Goal: Information Seeking & Learning: Compare options

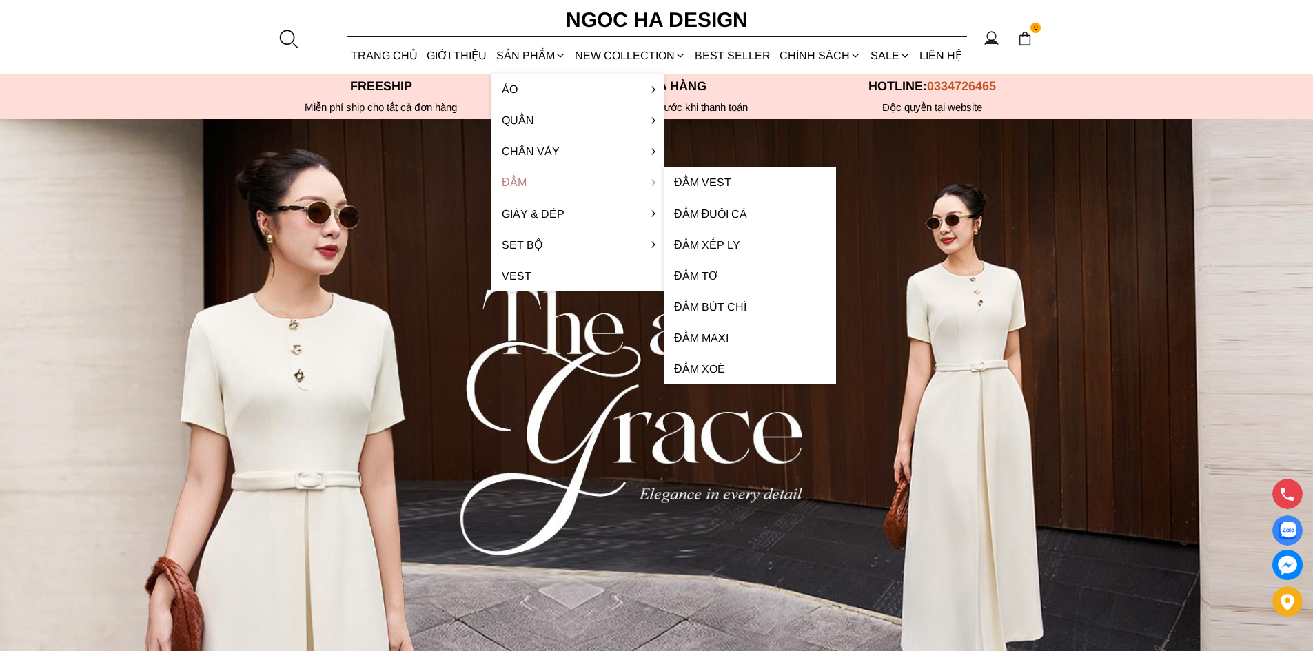
click at [522, 176] on link "Đầm" at bounding box center [578, 182] width 172 height 31
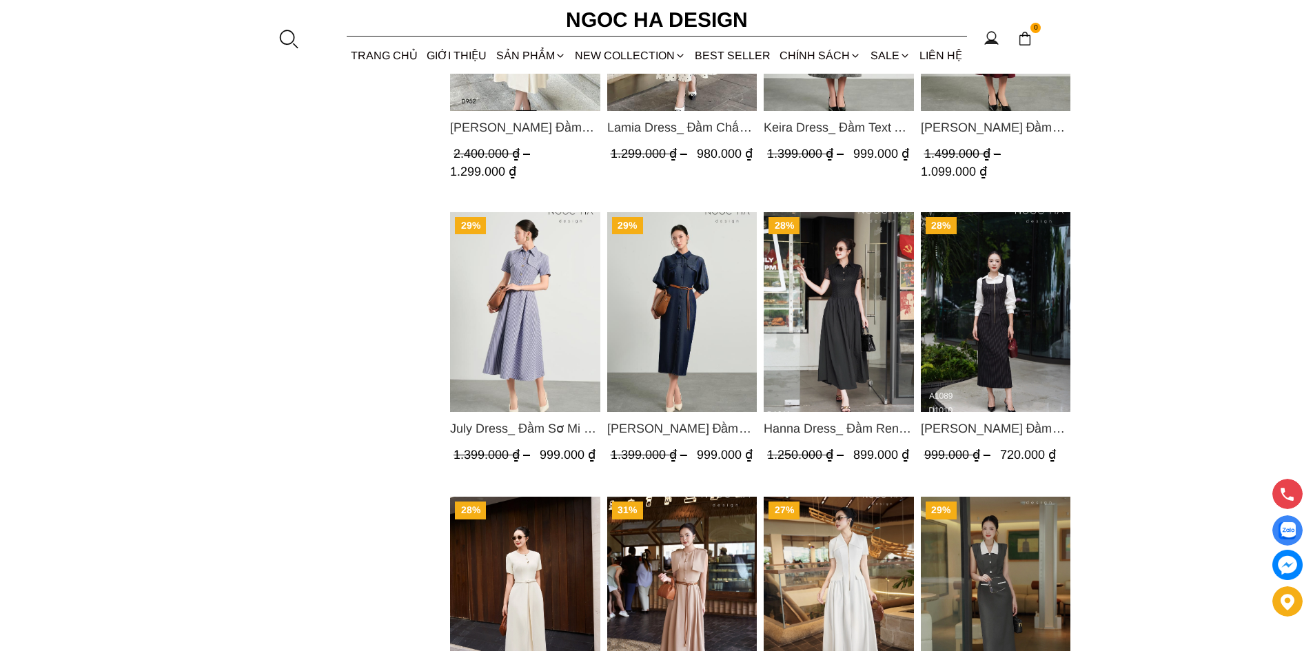
scroll to position [827, 0]
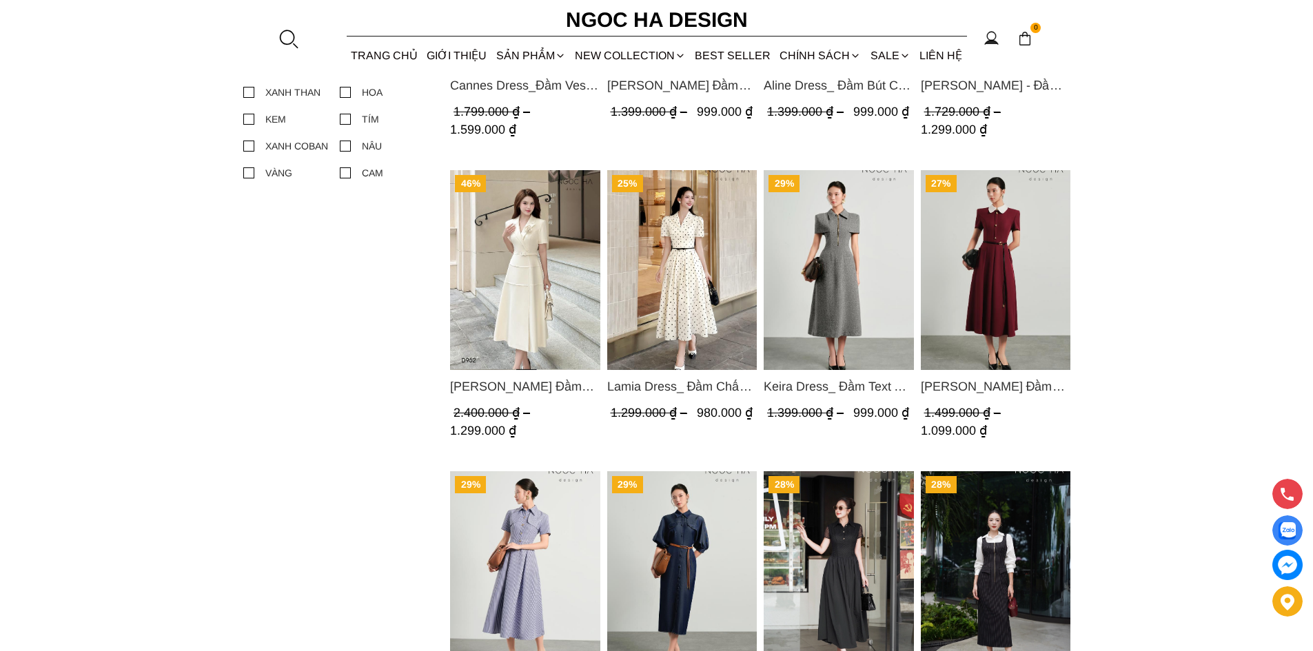
click at [678, 242] on img "Product image - Lamia Dress_ Đầm Chấm Bi Cổ Vest Màu Kem D1003" at bounding box center [682, 270] width 150 height 200
click at [994, 260] on img "Product image - Claire Dress_ Đầm Xòe Màu Đỏ Mix Cổ Trằng D1013" at bounding box center [995, 270] width 150 height 200
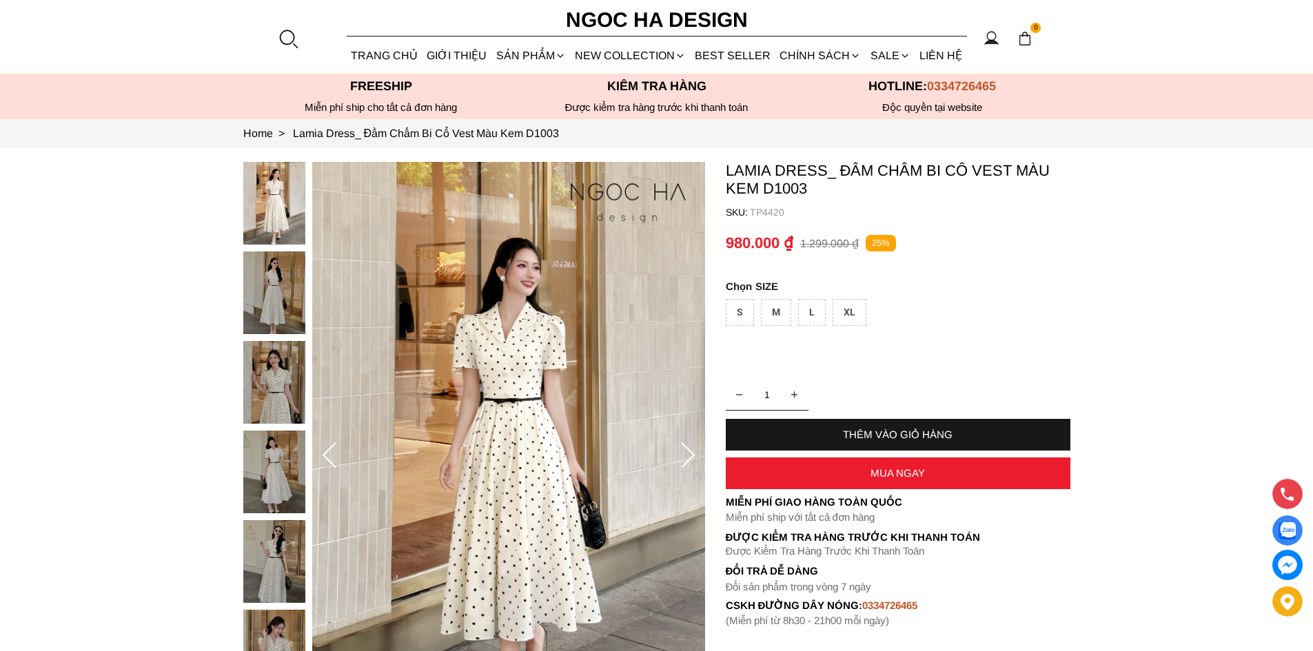
click at [285, 290] on img at bounding box center [274, 293] width 62 height 83
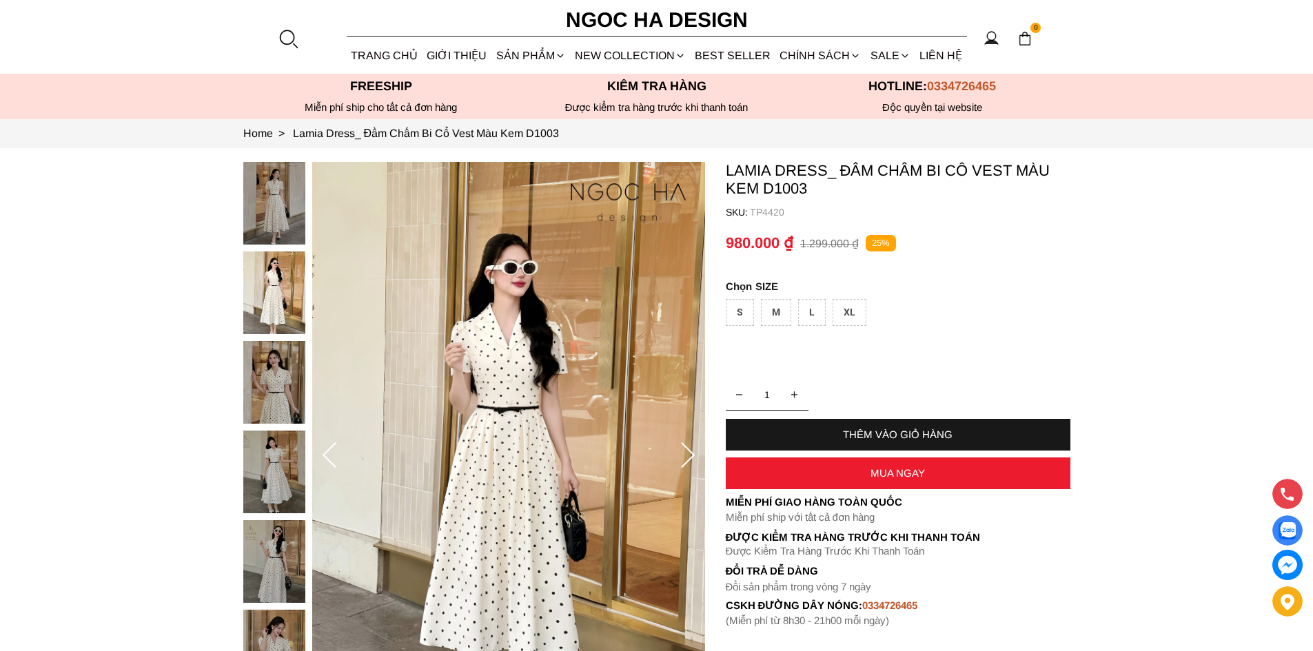
click at [564, 412] on img at bounding box center [508, 456] width 393 height 589
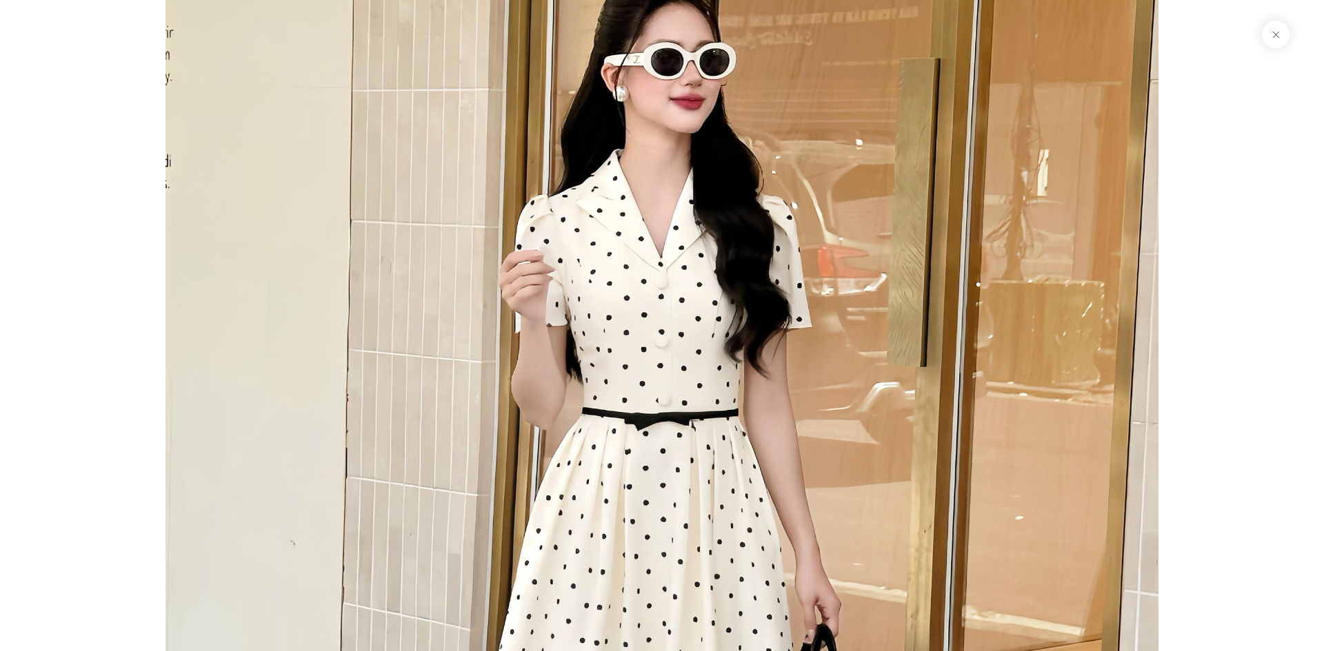
scroll to position [1626, 0]
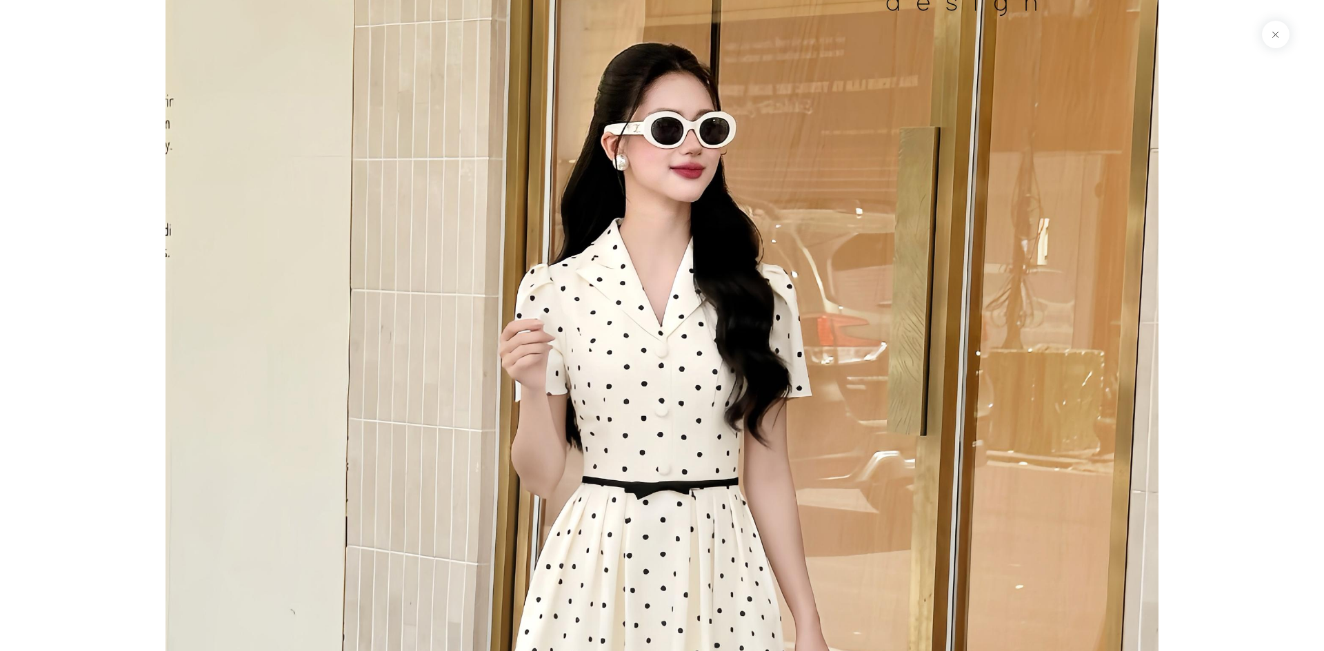
click at [1282, 36] on button at bounding box center [1276, 35] width 28 height 28
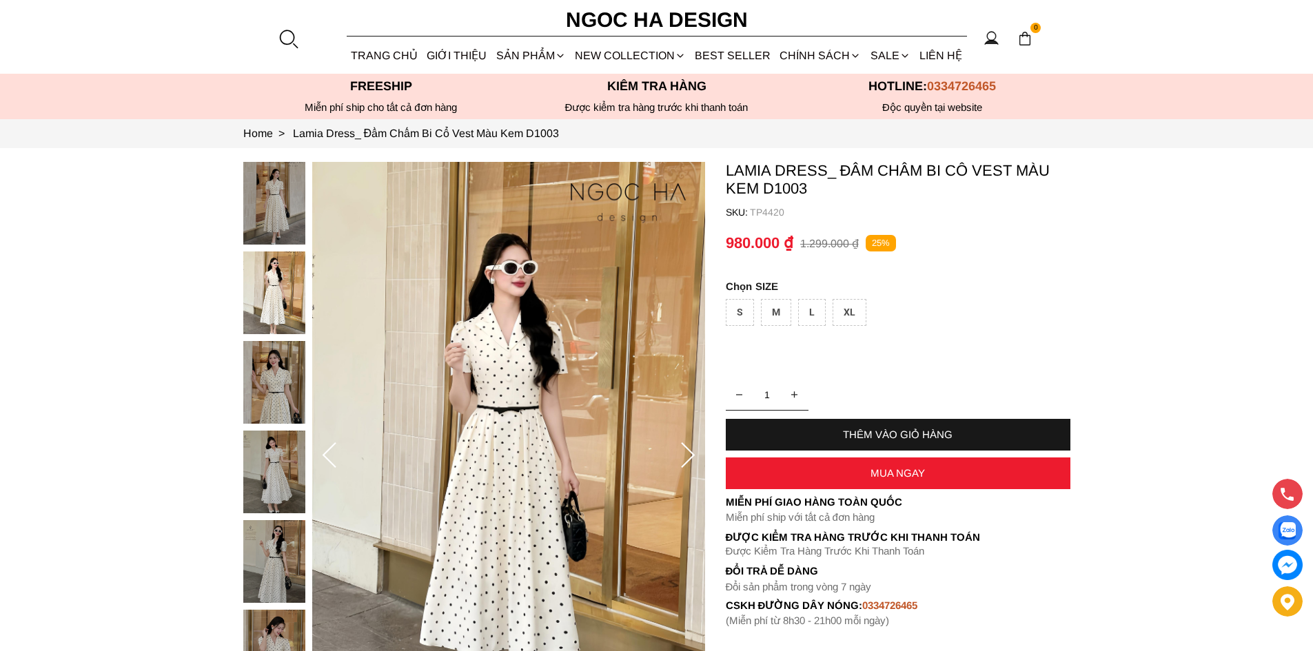
click at [272, 483] on img at bounding box center [274, 472] width 62 height 83
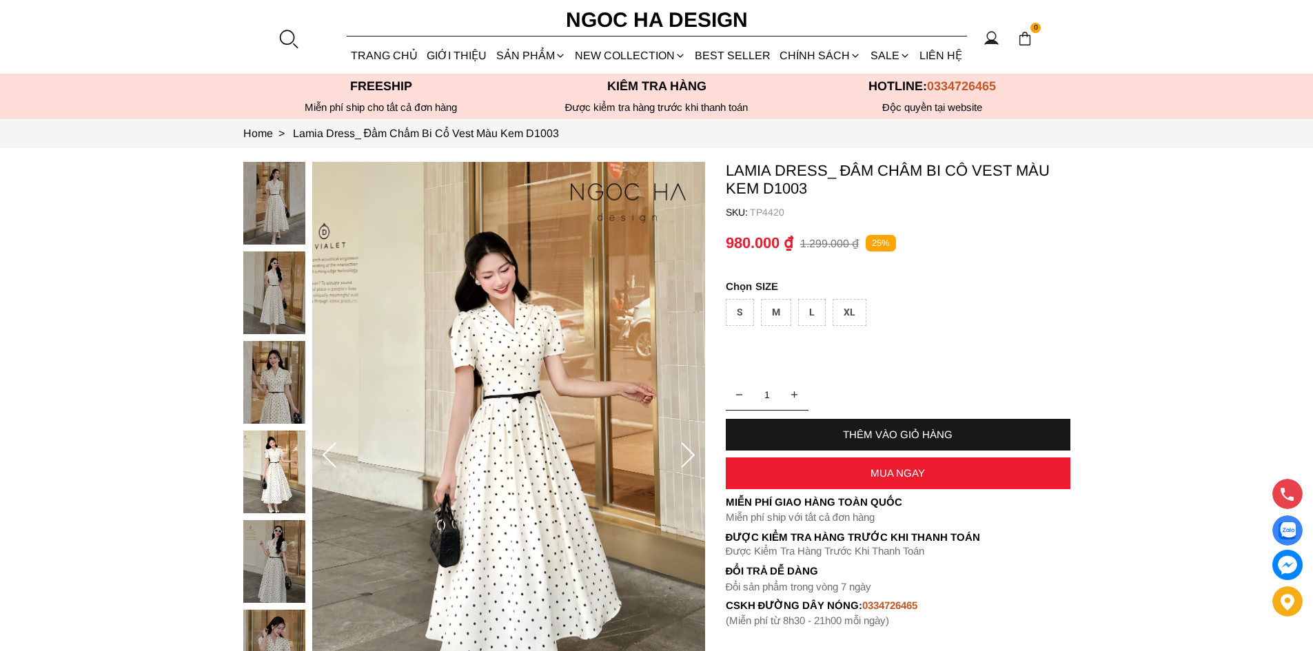
click at [594, 421] on img at bounding box center [508, 456] width 393 height 589
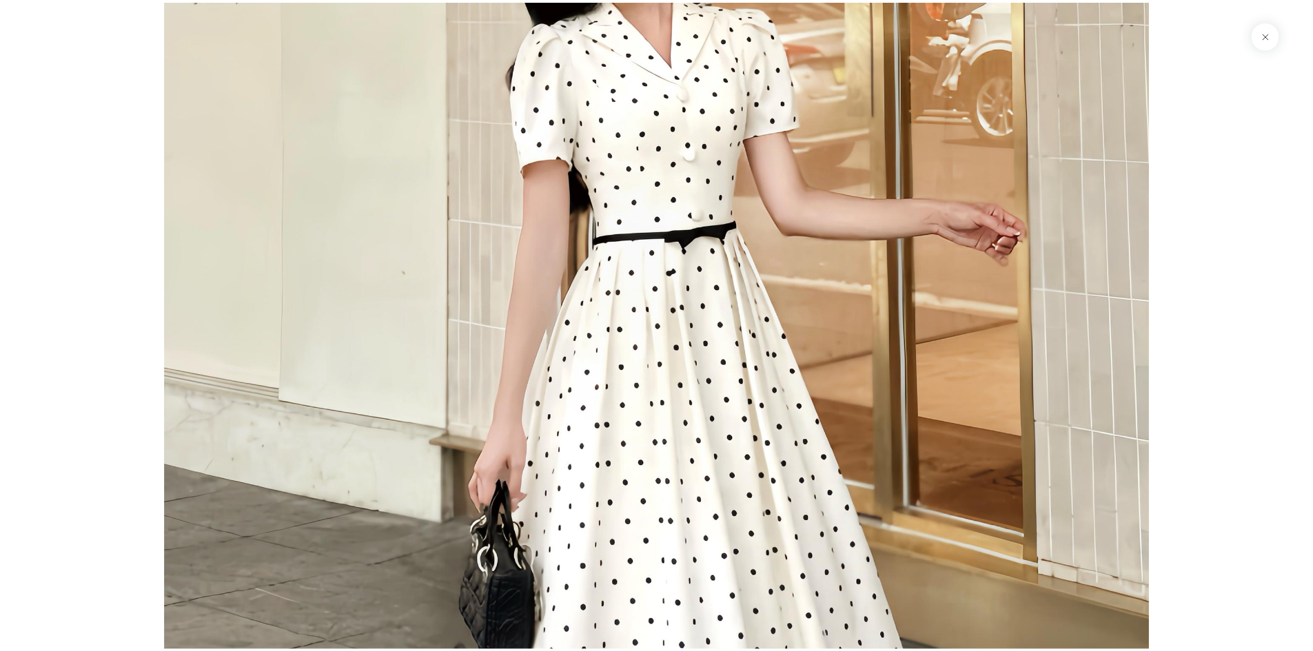
scroll to position [4600, 0]
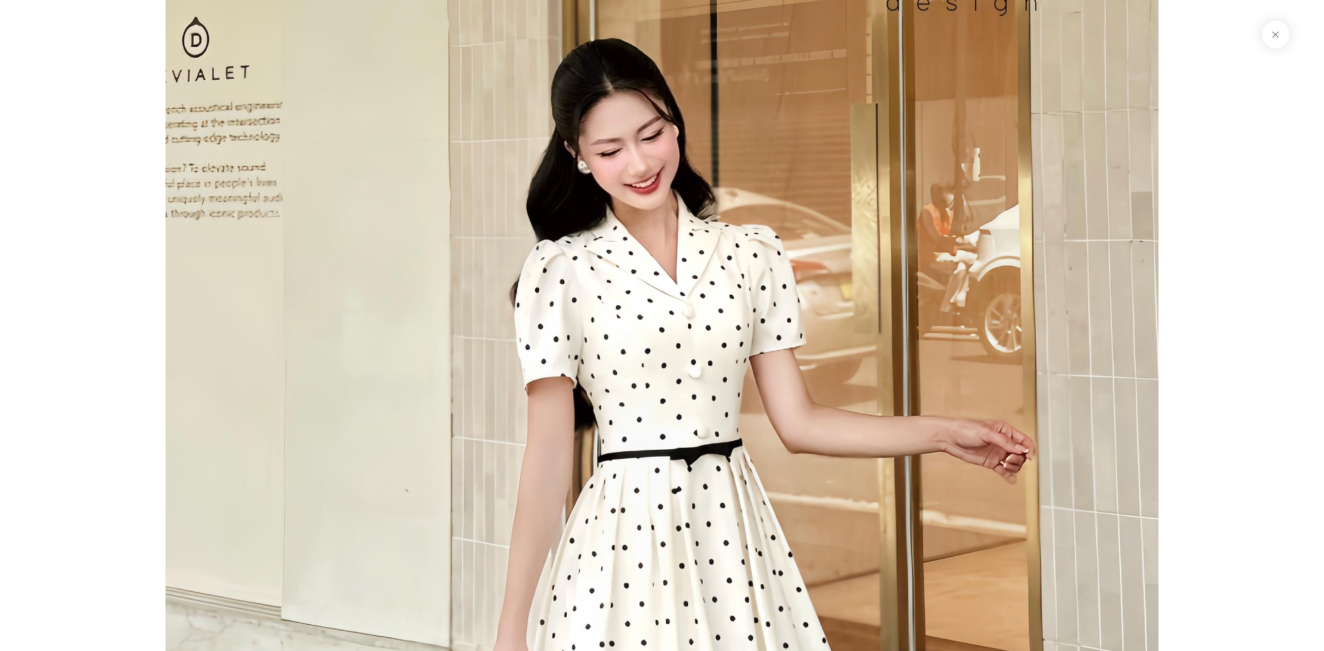
click at [1278, 30] on button at bounding box center [1276, 35] width 28 height 28
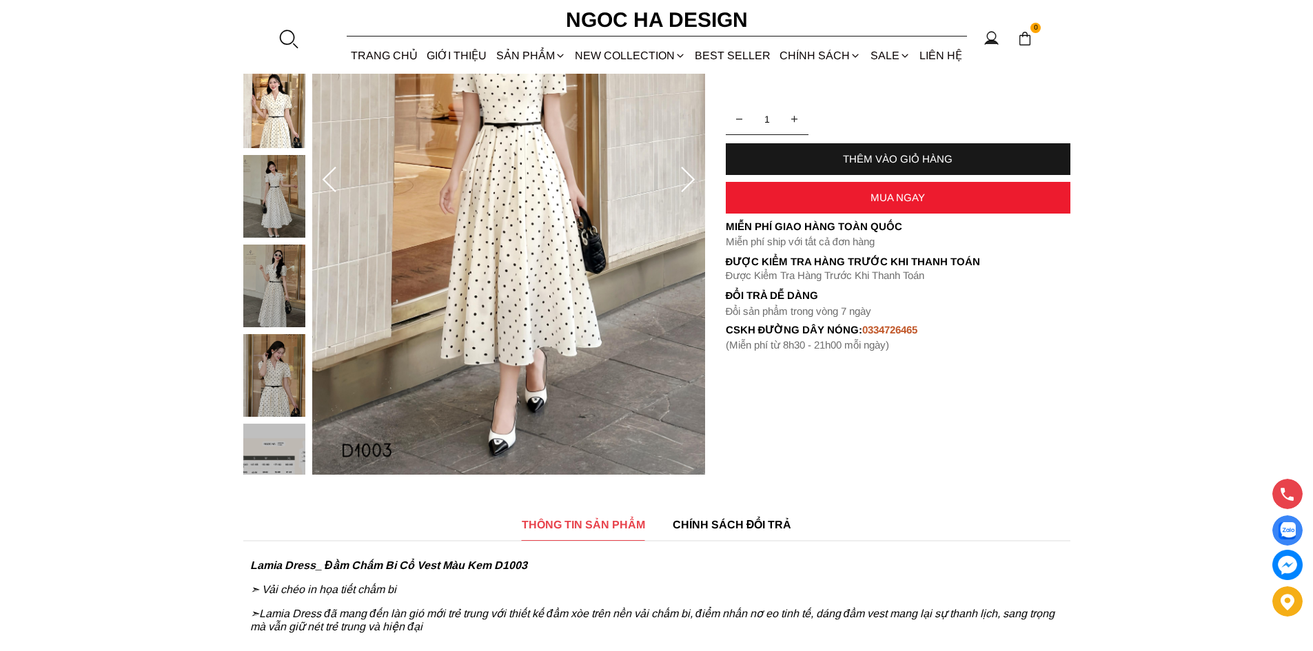
scroll to position [0, 0]
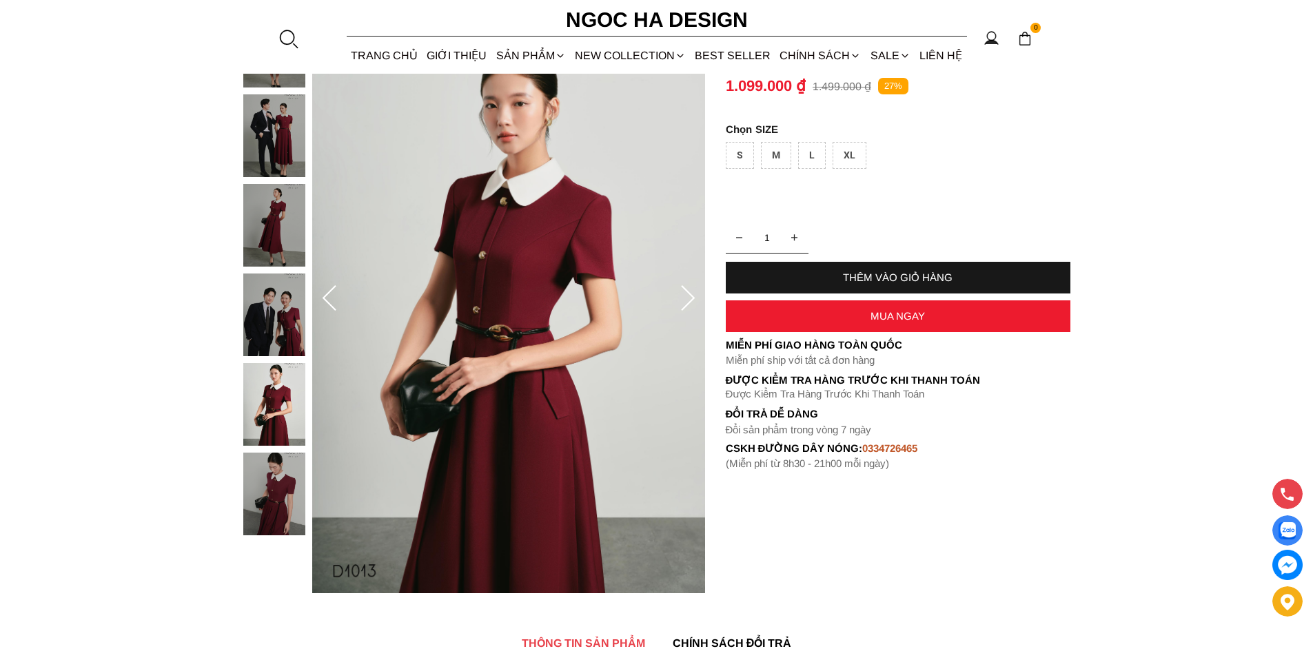
scroll to position [207, 0]
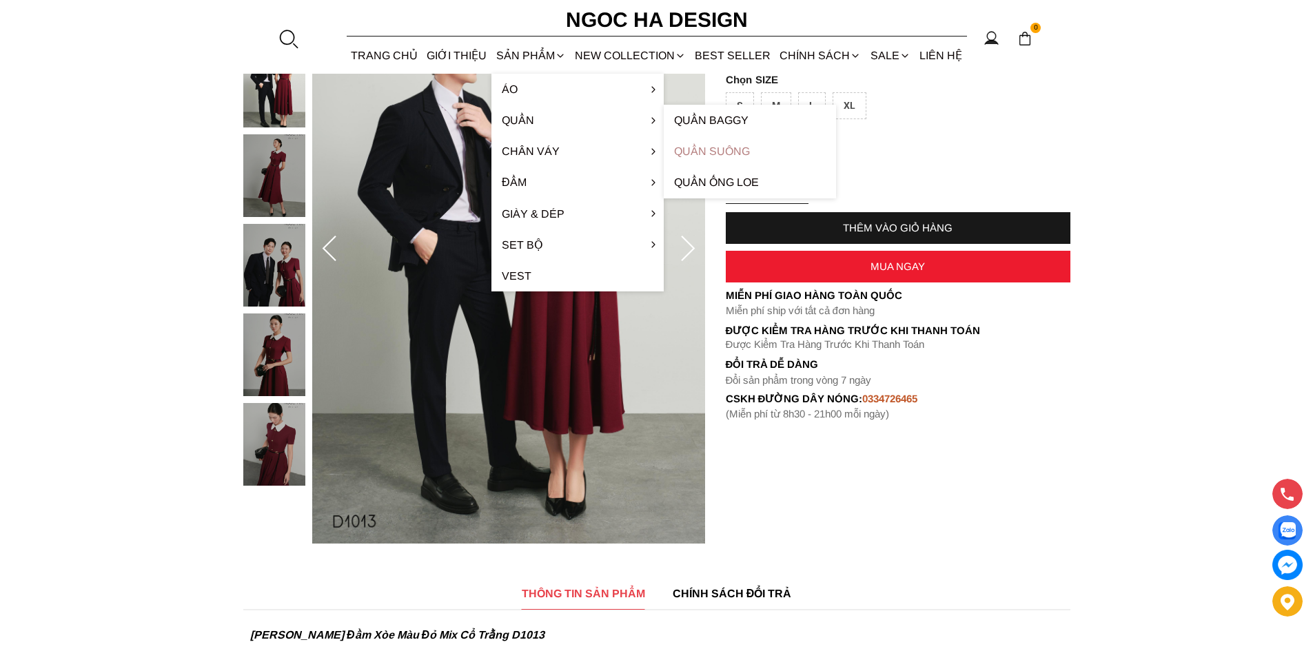
click at [693, 149] on link "Quần Suông" at bounding box center [750, 151] width 172 height 31
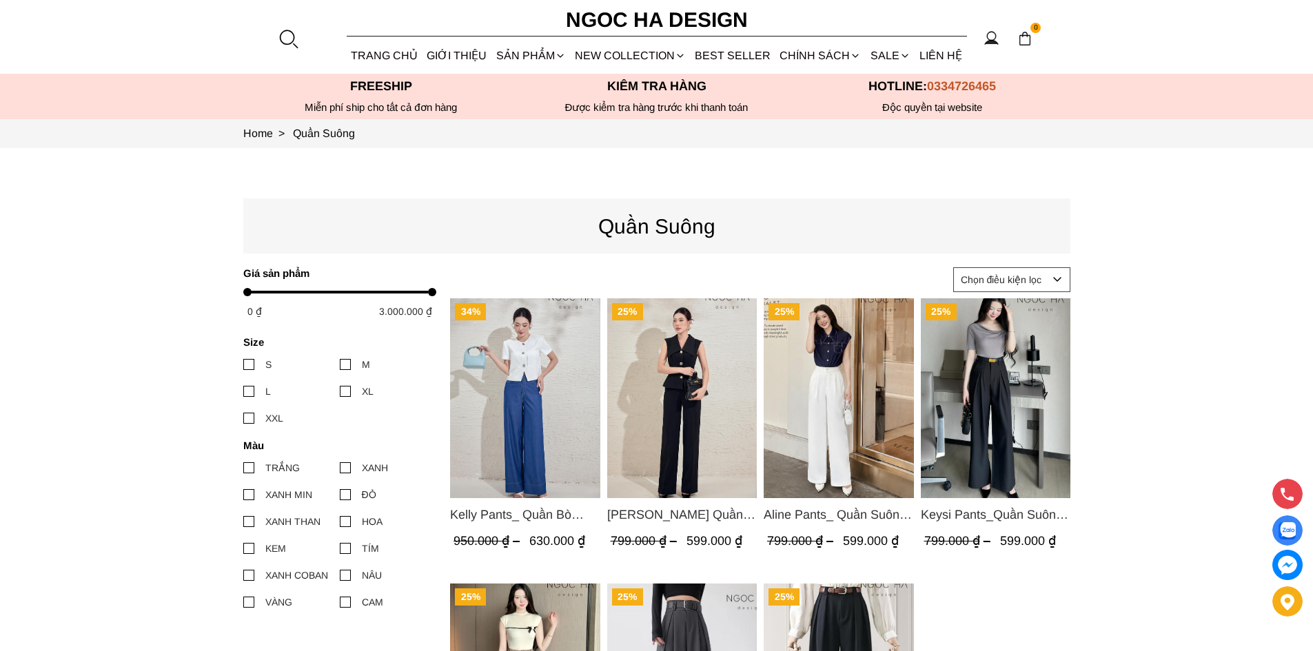
click at [682, 427] on img "Product image - Lara Pants_ Quần Suông Trắng Q059" at bounding box center [682, 399] width 150 height 200
click at [834, 299] on img "Product image - Aline Pants_ Quần Suông Xếp Ly Mềm Q063" at bounding box center [839, 399] width 150 height 200
click at [993, 299] on img "Product image - Keysi Pants_Quần Suông May Nhả Ly Q057" at bounding box center [995, 399] width 150 height 200
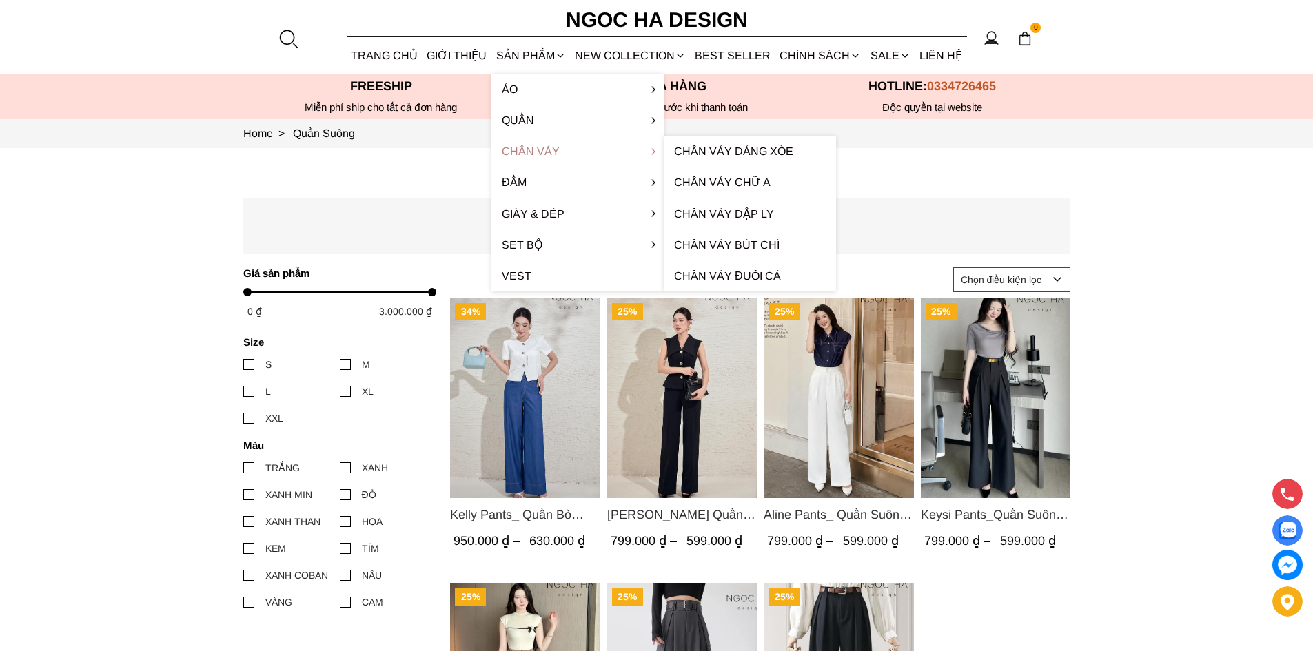
click at [539, 156] on link "Chân váy" at bounding box center [578, 151] width 172 height 31
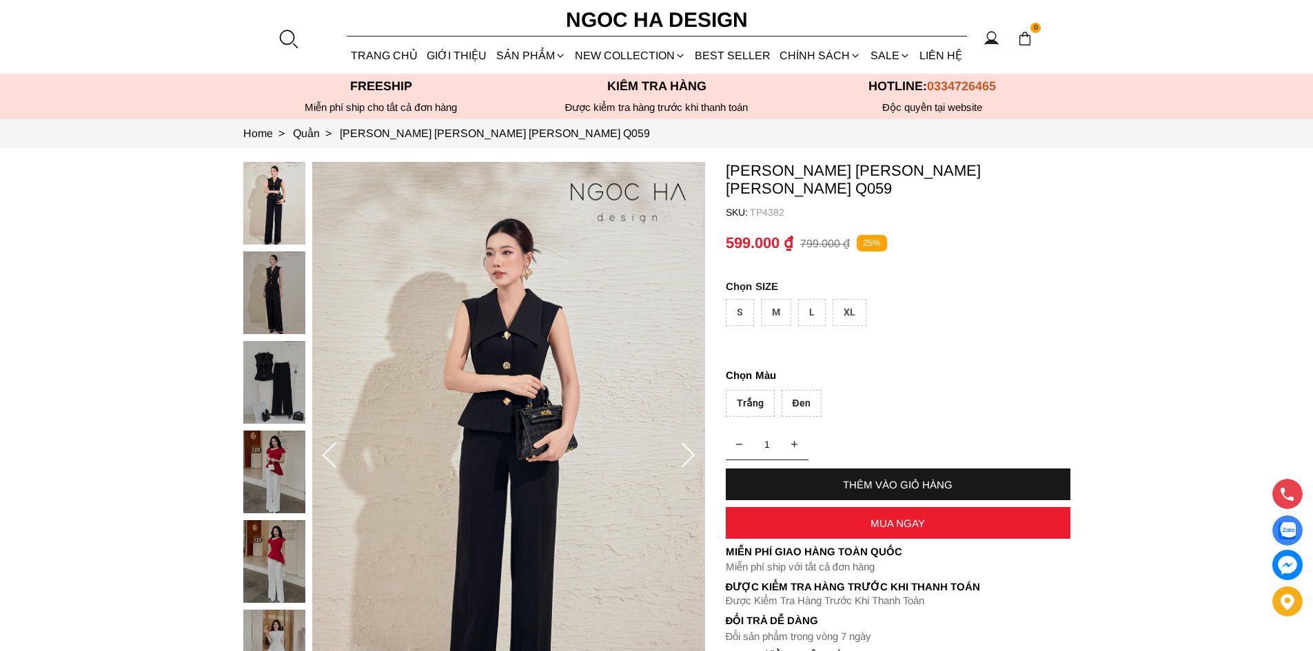
click at [276, 401] on img at bounding box center [274, 382] width 62 height 83
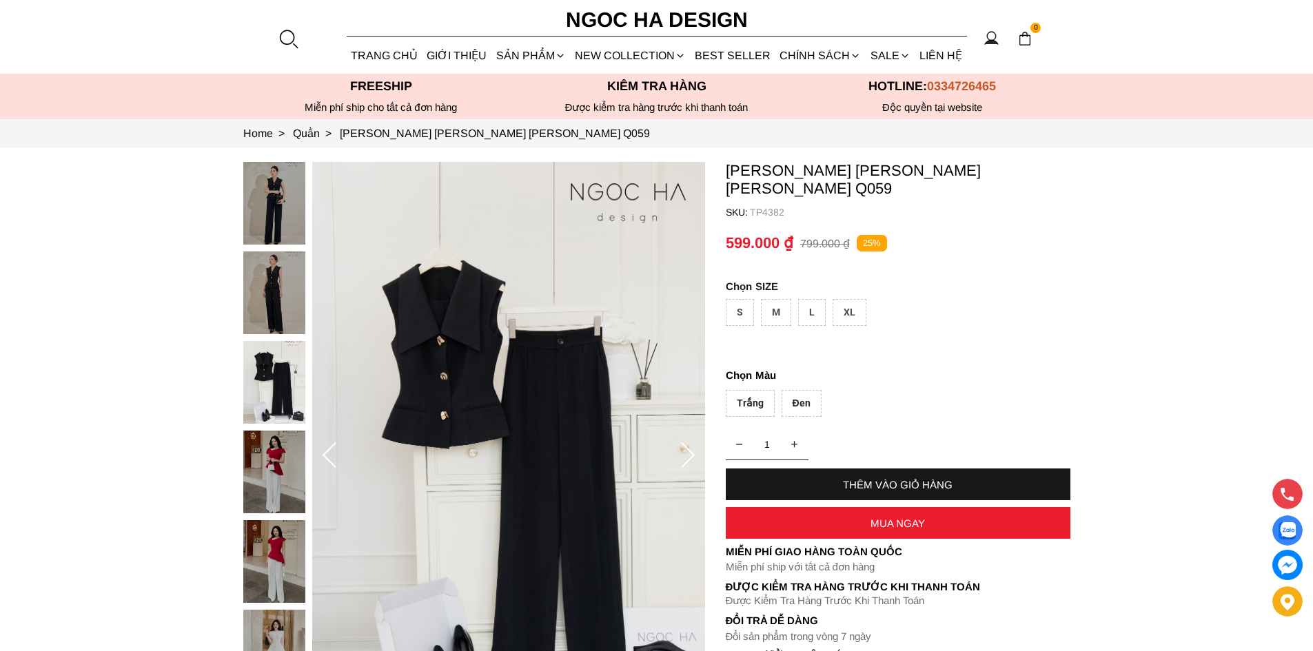
click at [242, 287] on section "Lara Pants_ Quần Suông Trắng Q059 SKU: TP4382 1 THÊM VÀO GIỎ HÀNG Miễn phí giao…" at bounding box center [656, 456] width 1313 height 616
click at [257, 296] on img at bounding box center [274, 293] width 62 height 83
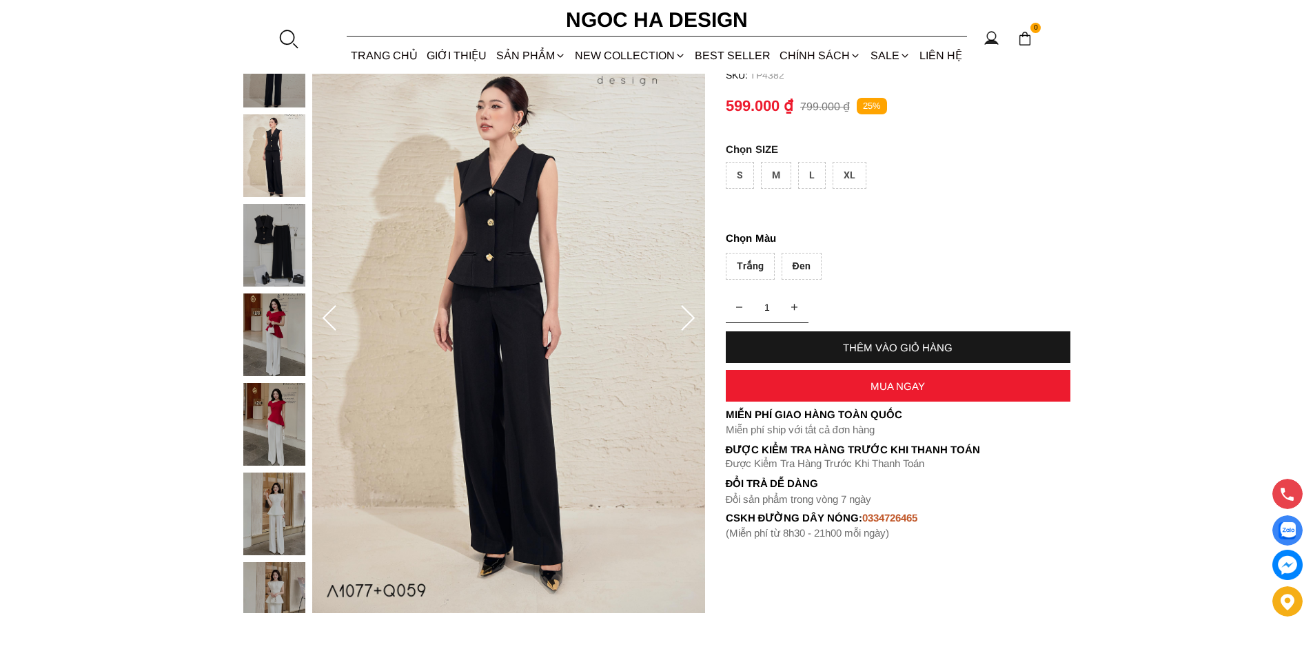
scroll to position [138, 0]
click at [276, 434] on img at bounding box center [274, 424] width 62 height 83
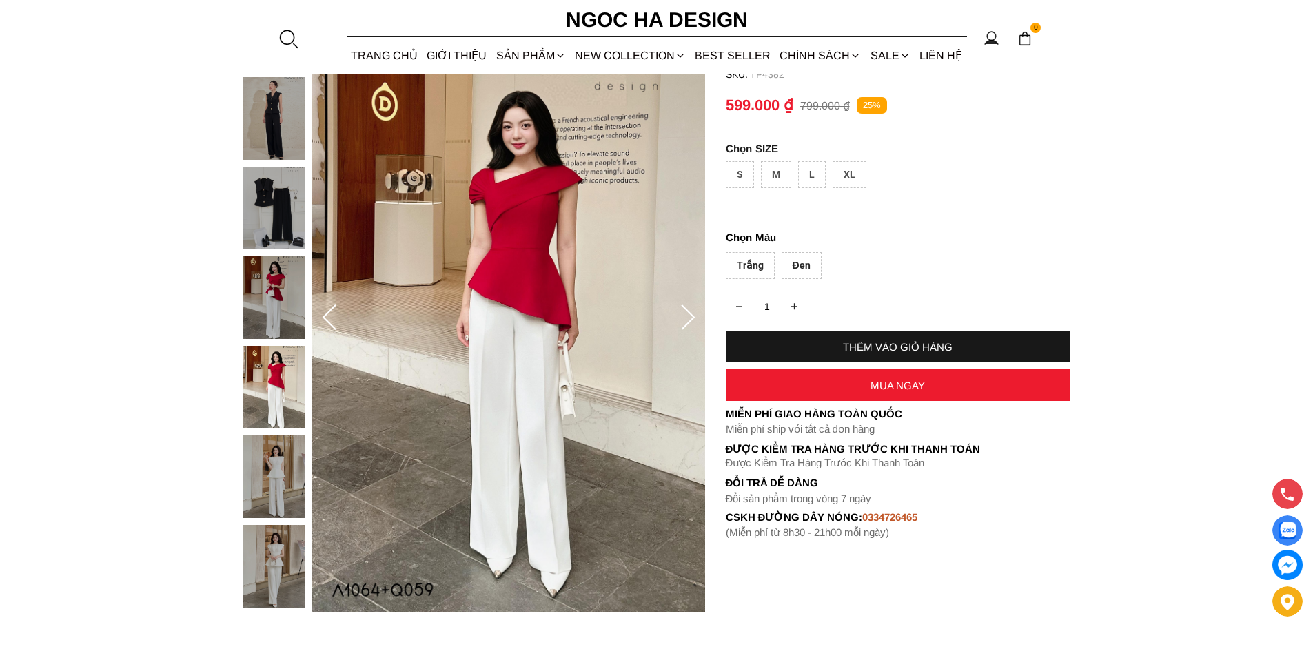
click at [278, 472] on img at bounding box center [274, 477] width 62 height 83
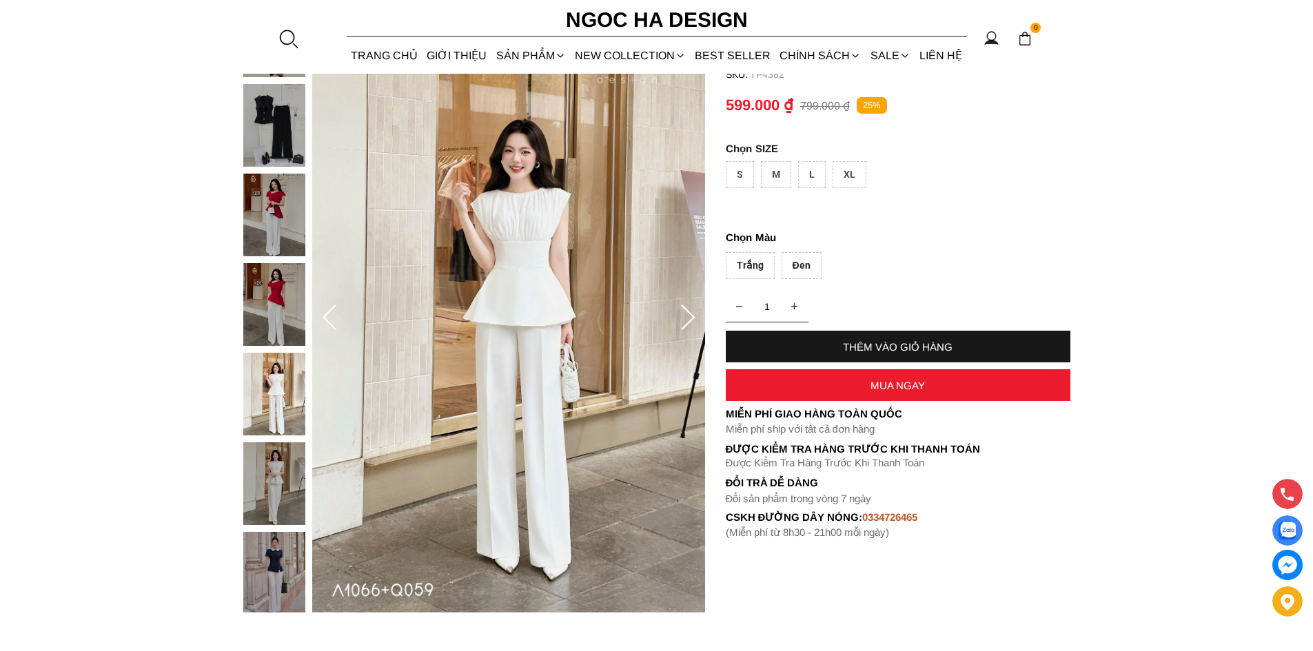
click at [278, 553] on img at bounding box center [274, 573] width 62 height 83
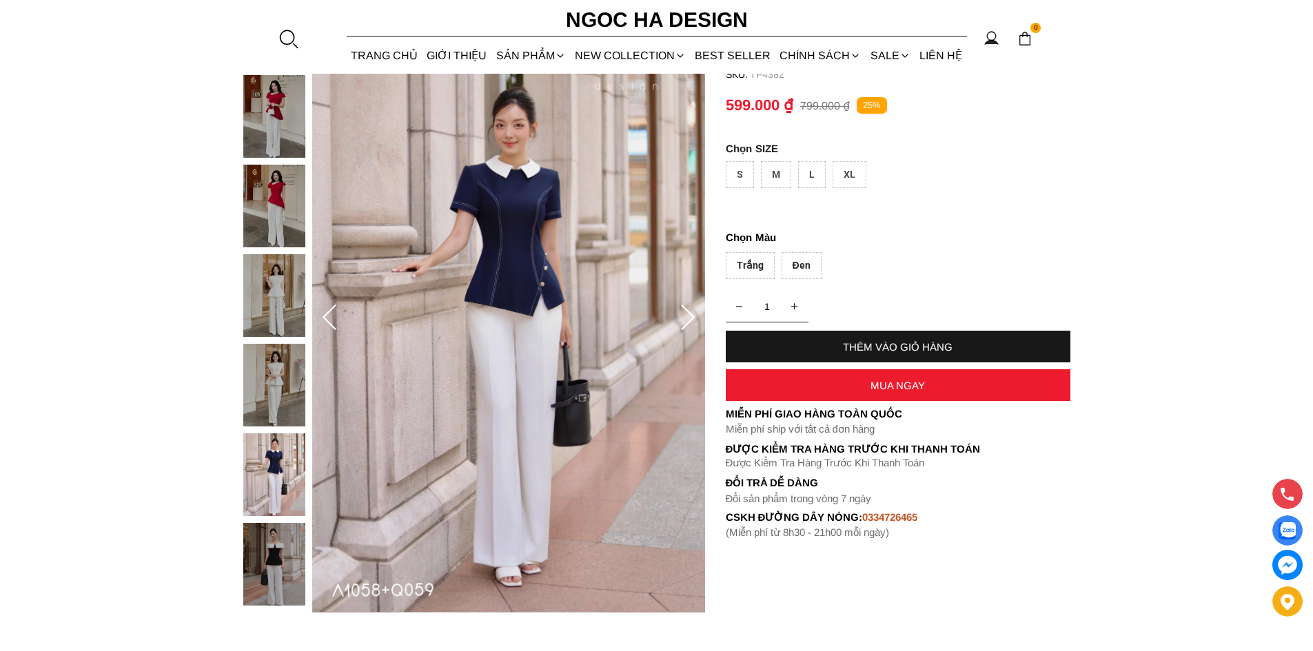
click at [276, 495] on img at bounding box center [274, 475] width 62 height 83
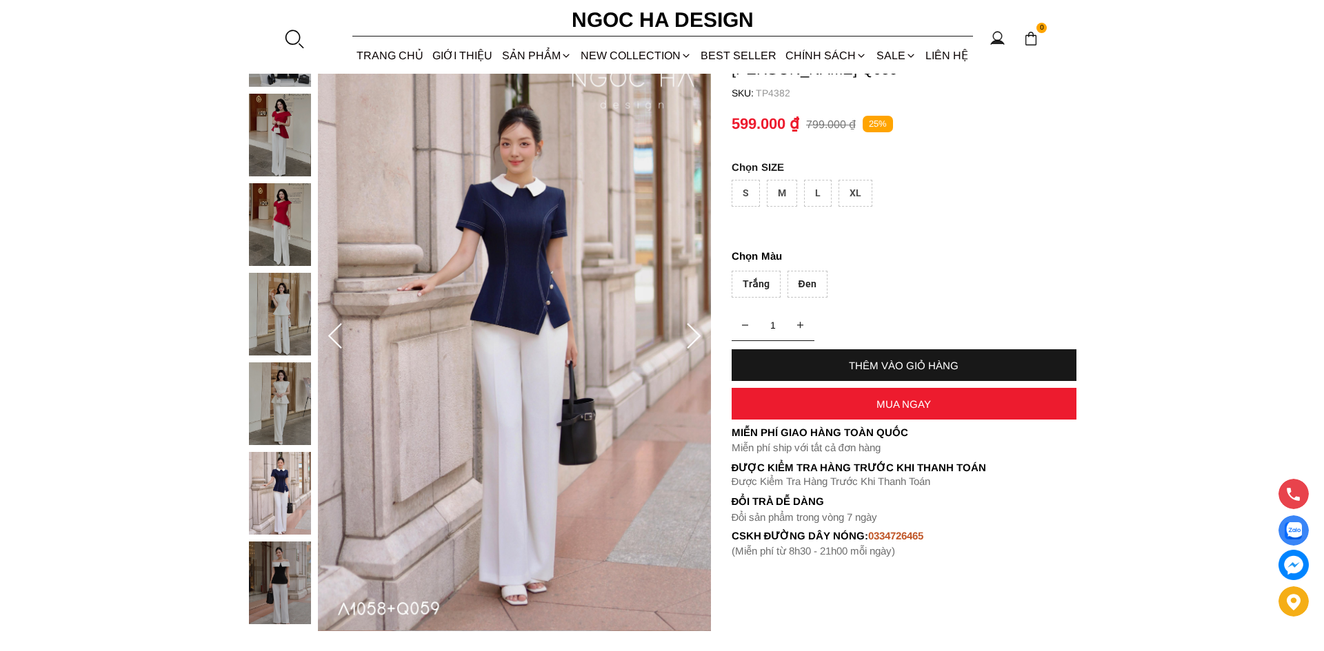
scroll to position [0, 0]
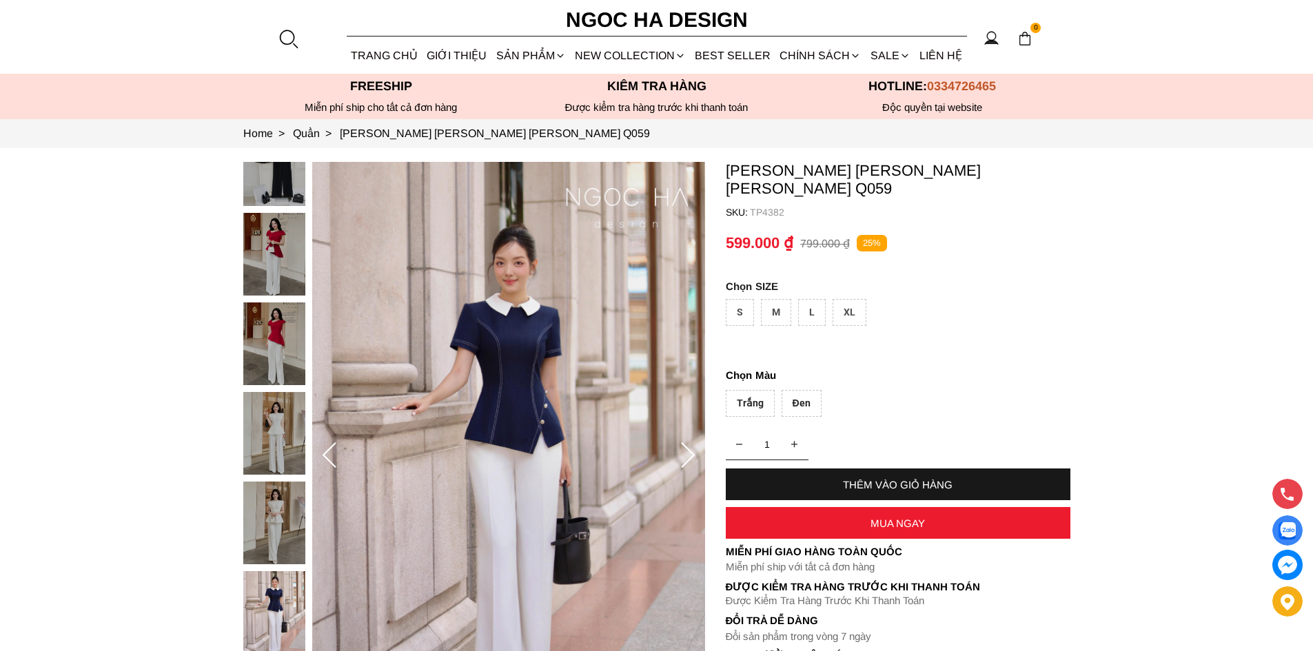
click at [280, 183] on div at bounding box center [277, 347] width 69 height 807
click at [472, 354] on img at bounding box center [508, 456] width 393 height 589
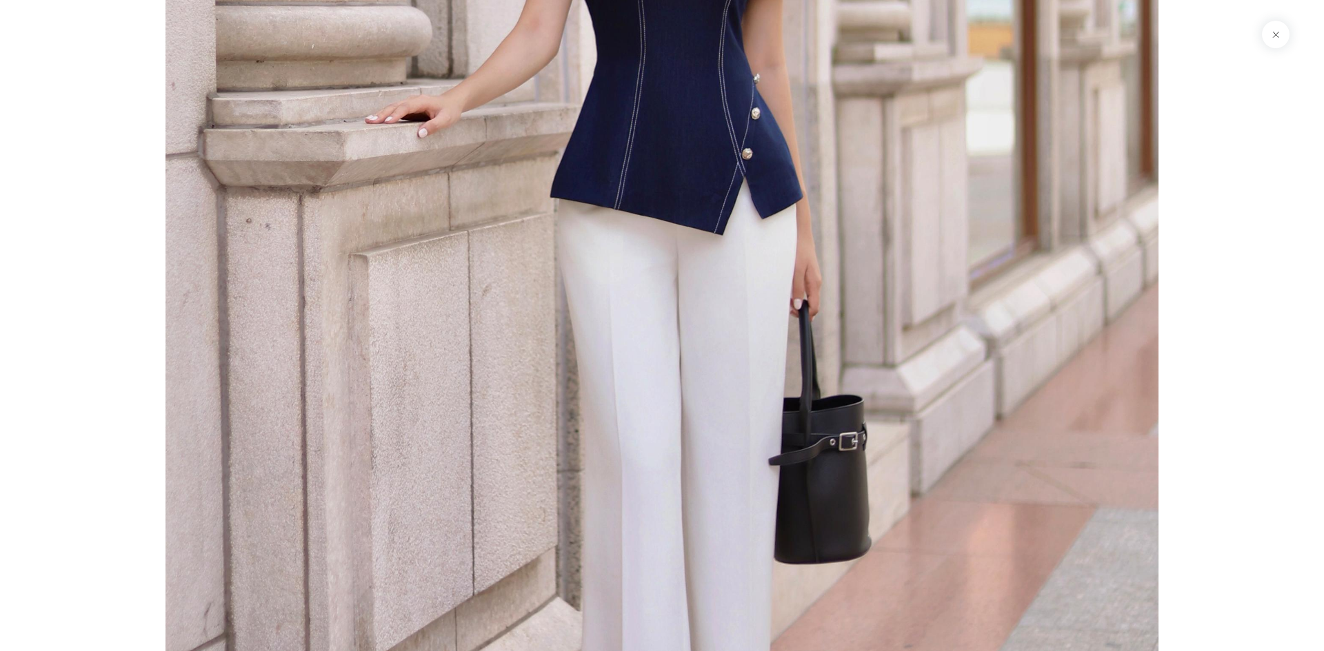
scroll to position [11171, 0]
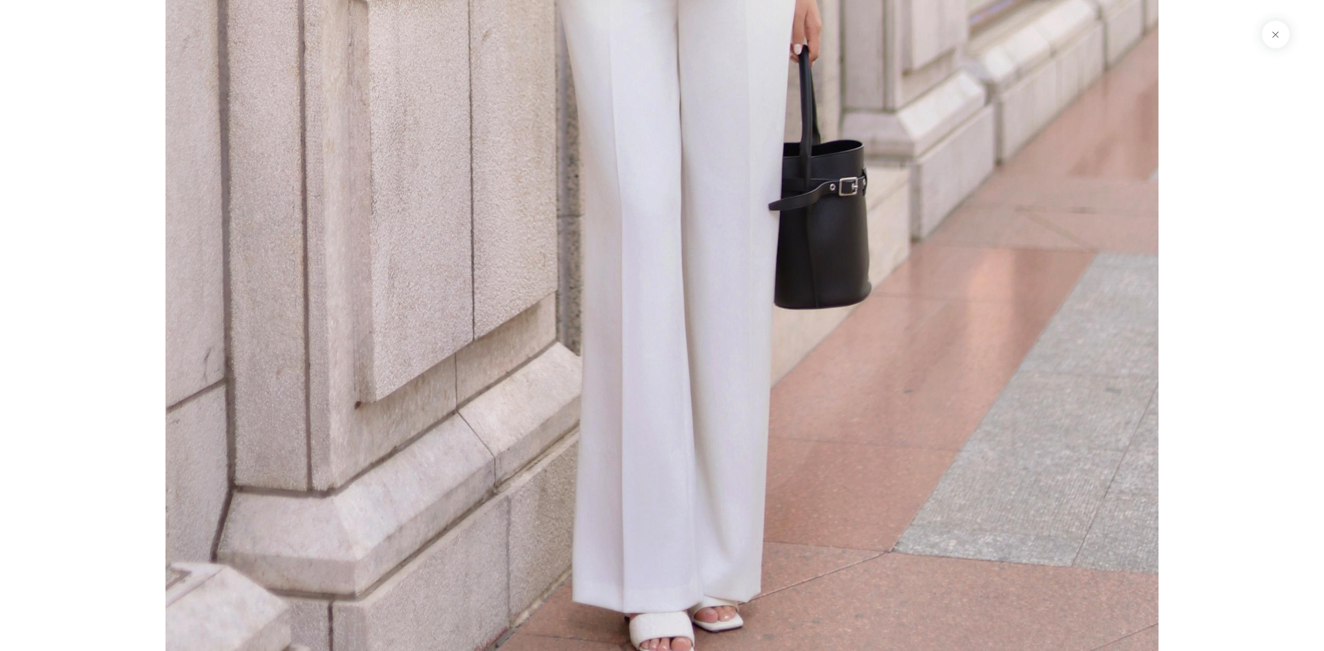
click at [1271, 32] on button at bounding box center [1276, 35] width 28 height 28
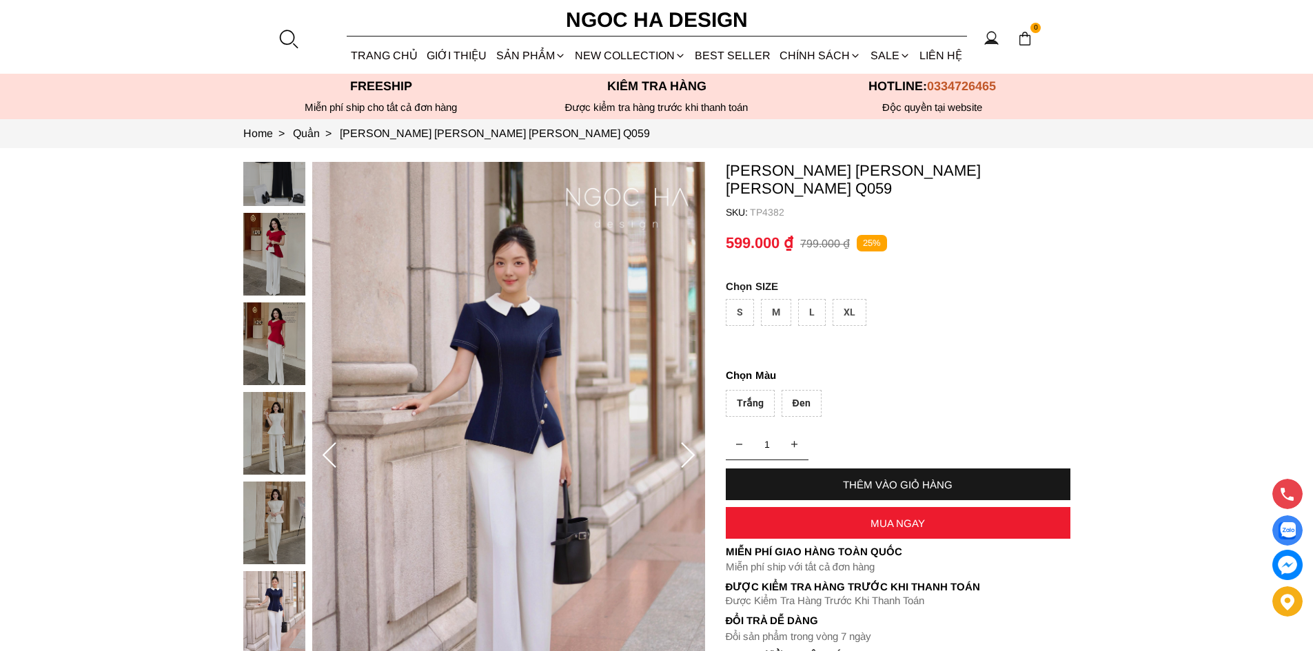
click at [800, 390] on div "Đen" at bounding box center [802, 403] width 40 height 27
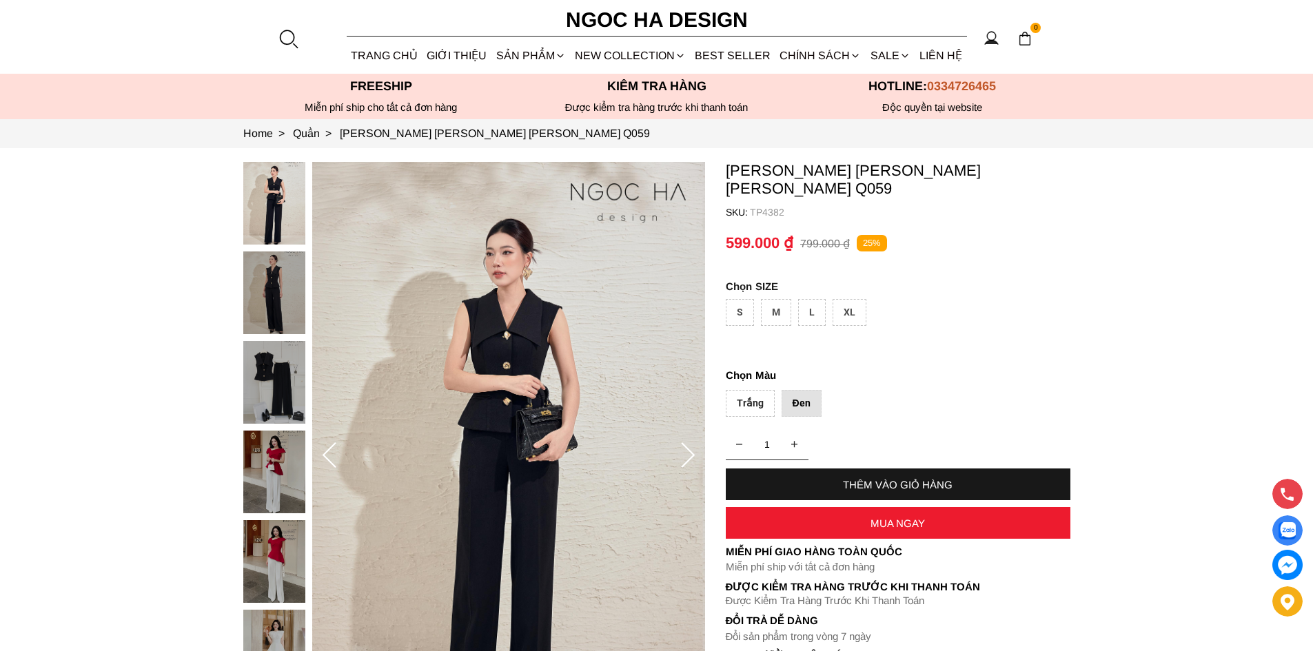
click at [276, 367] on img at bounding box center [274, 382] width 62 height 83
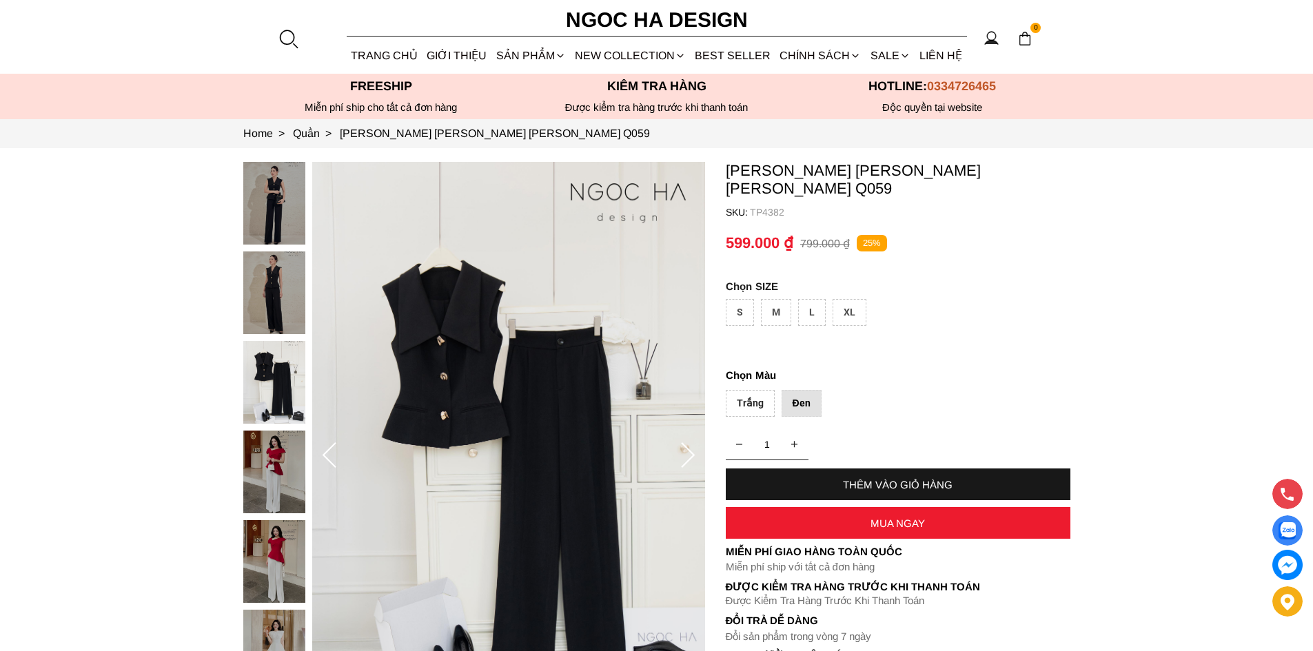
click at [592, 402] on img at bounding box center [508, 456] width 393 height 589
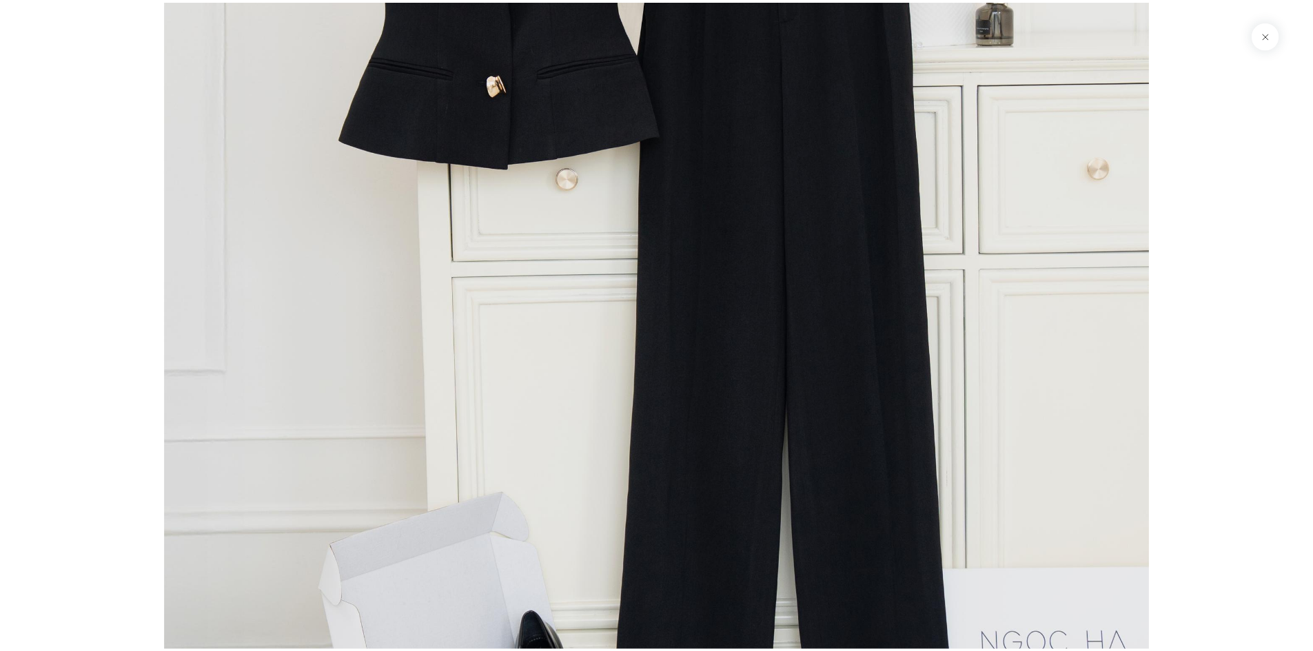
scroll to position [3733, 0]
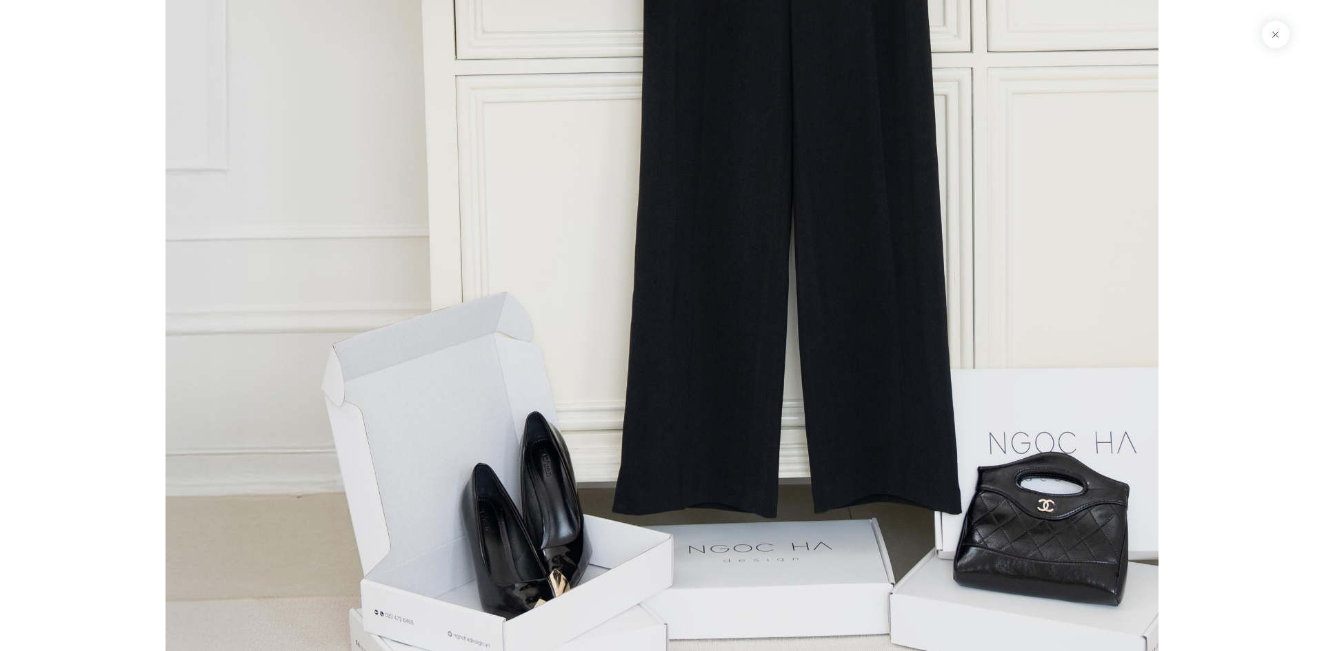
click at [1285, 30] on button at bounding box center [1276, 35] width 28 height 28
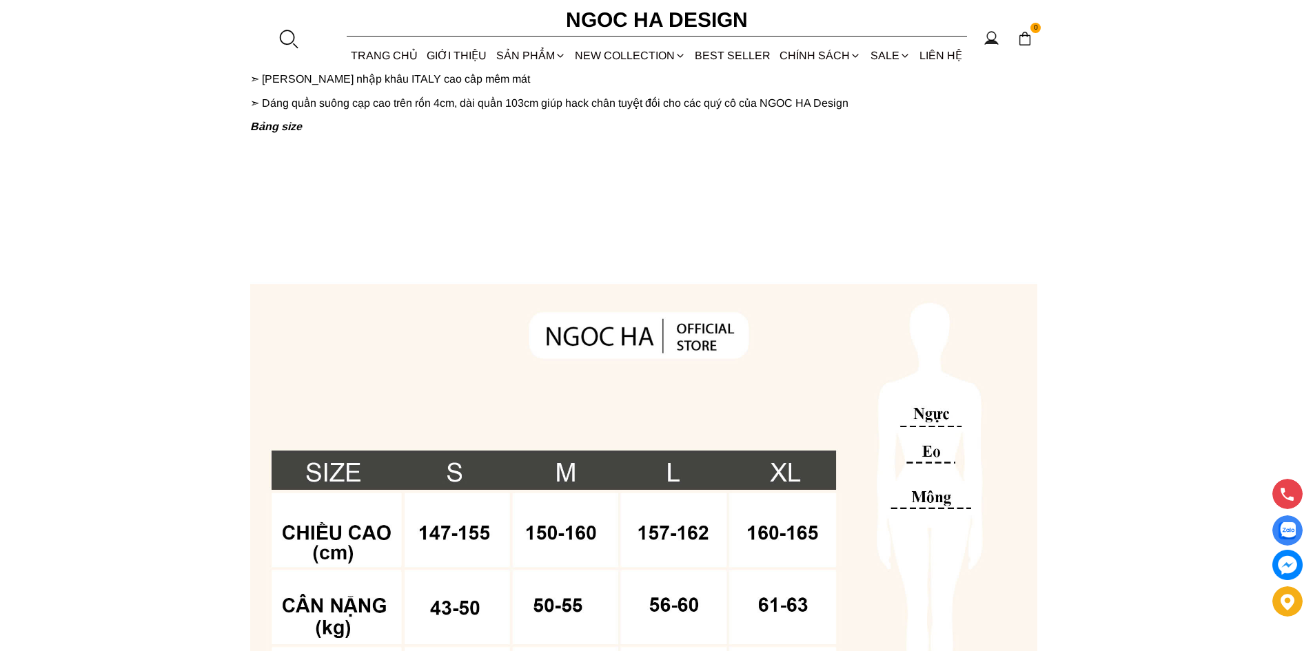
scroll to position [620, 0]
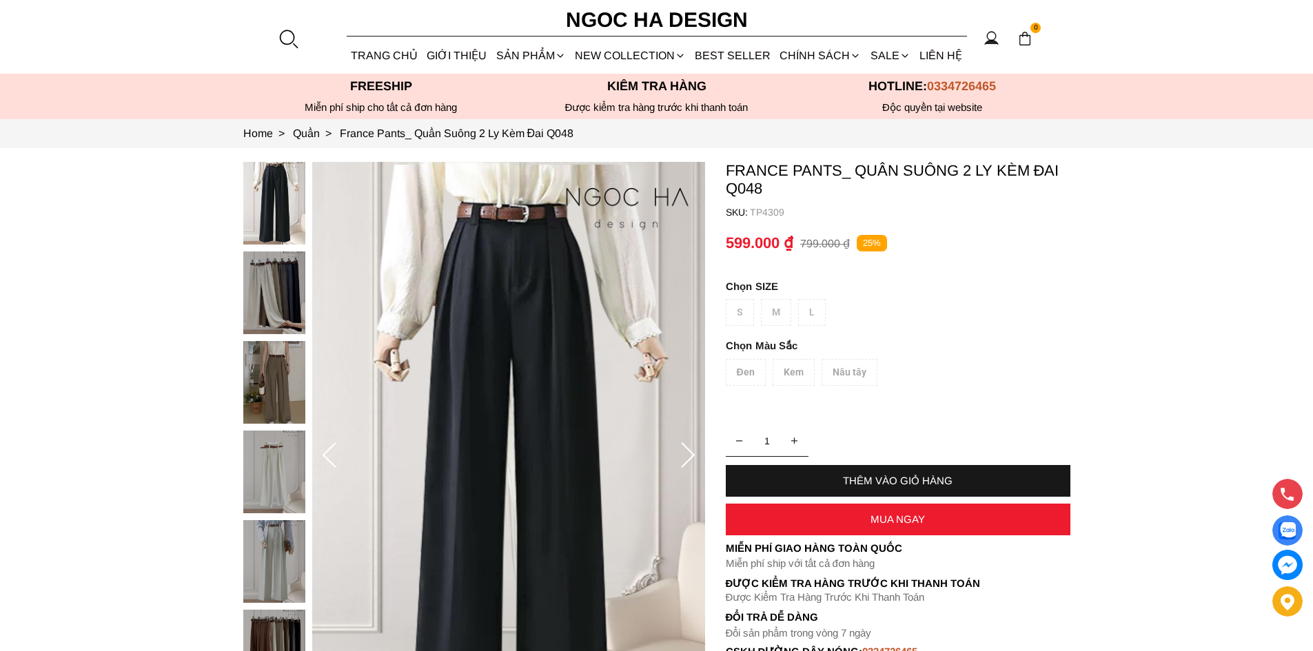
click at [753, 372] on div "Đen Kem Nâu tây" at bounding box center [898, 376] width 345 height 34
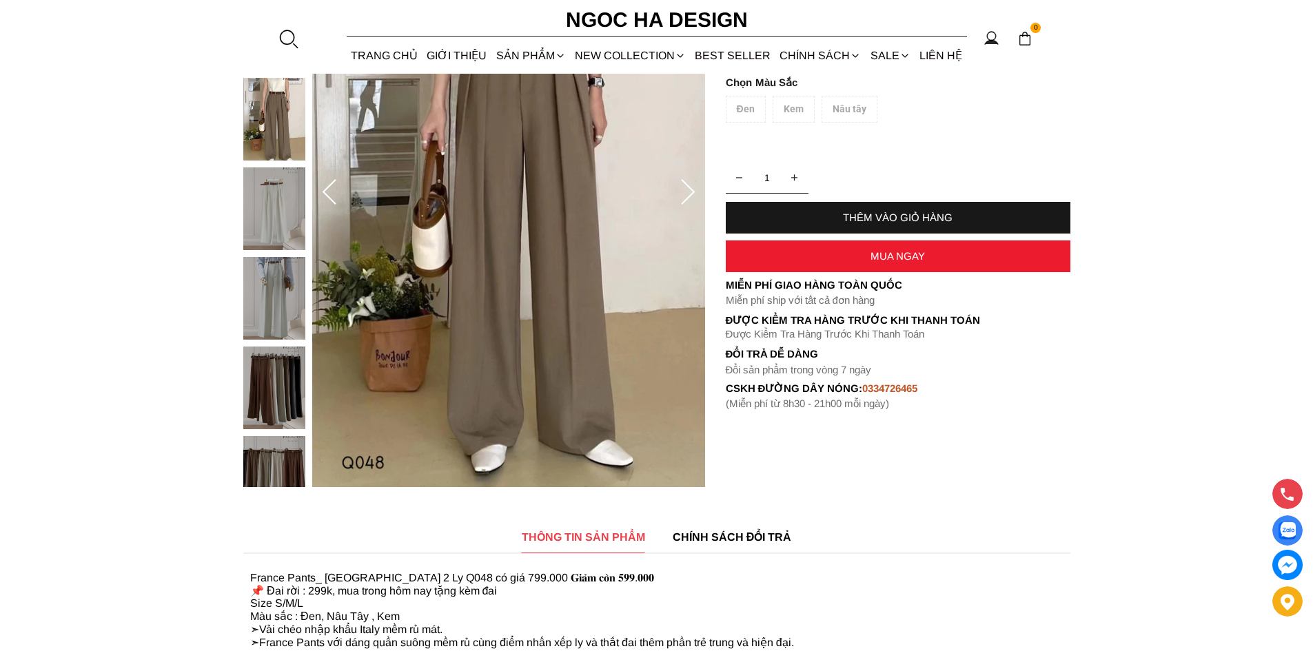
scroll to position [69, 0]
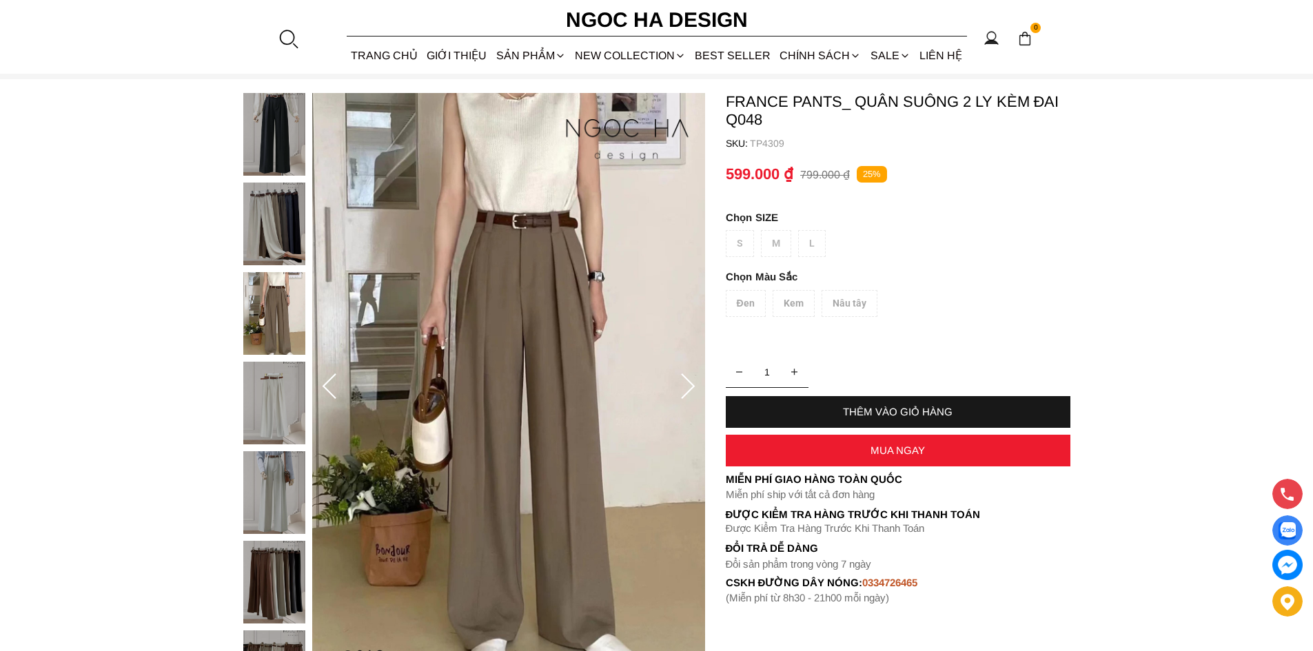
click at [786, 303] on div "Đen Kem Nâu tây" at bounding box center [898, 307] width 345 height 34
click at [720, 307] on section "France Pants_ Quần Suông 2 Ly Kèm Đai Q048 SKU: TP4309 Đen Kem Nâu tây 1 THÊM V…" at bounding box center [656, 387] width 1313 height 616
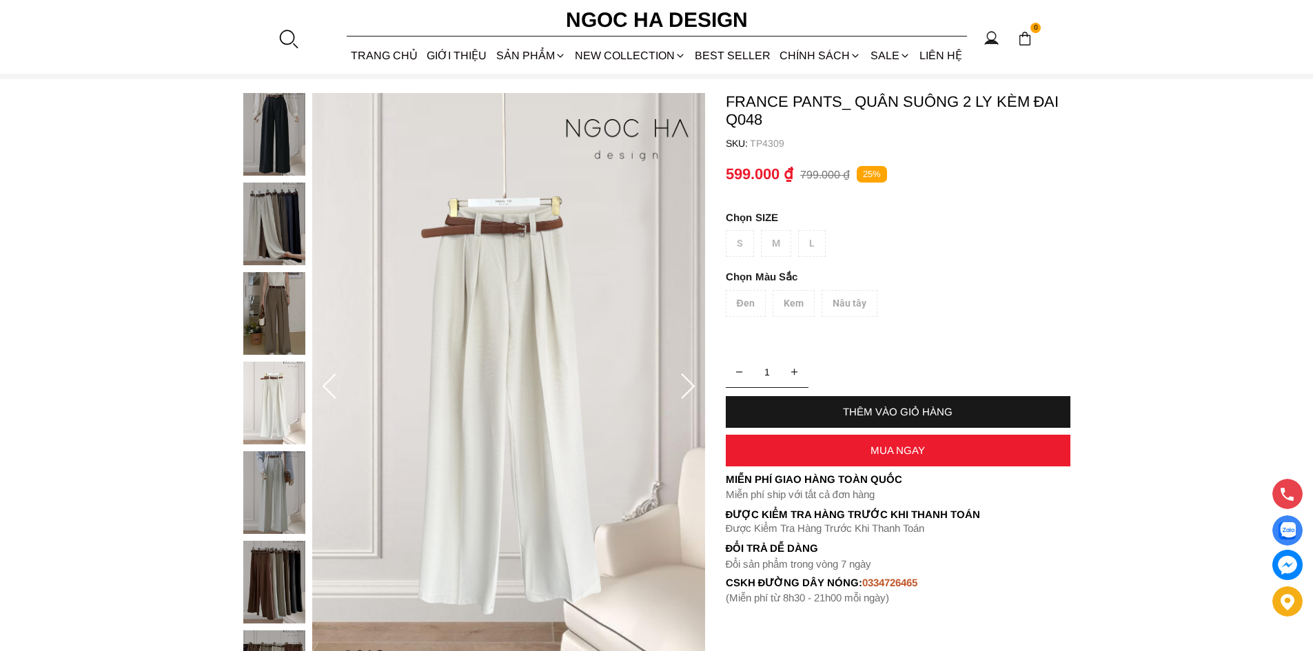
click at [777, 245] on div "S M L" at bounding box center [898, 247] width 345 height 34
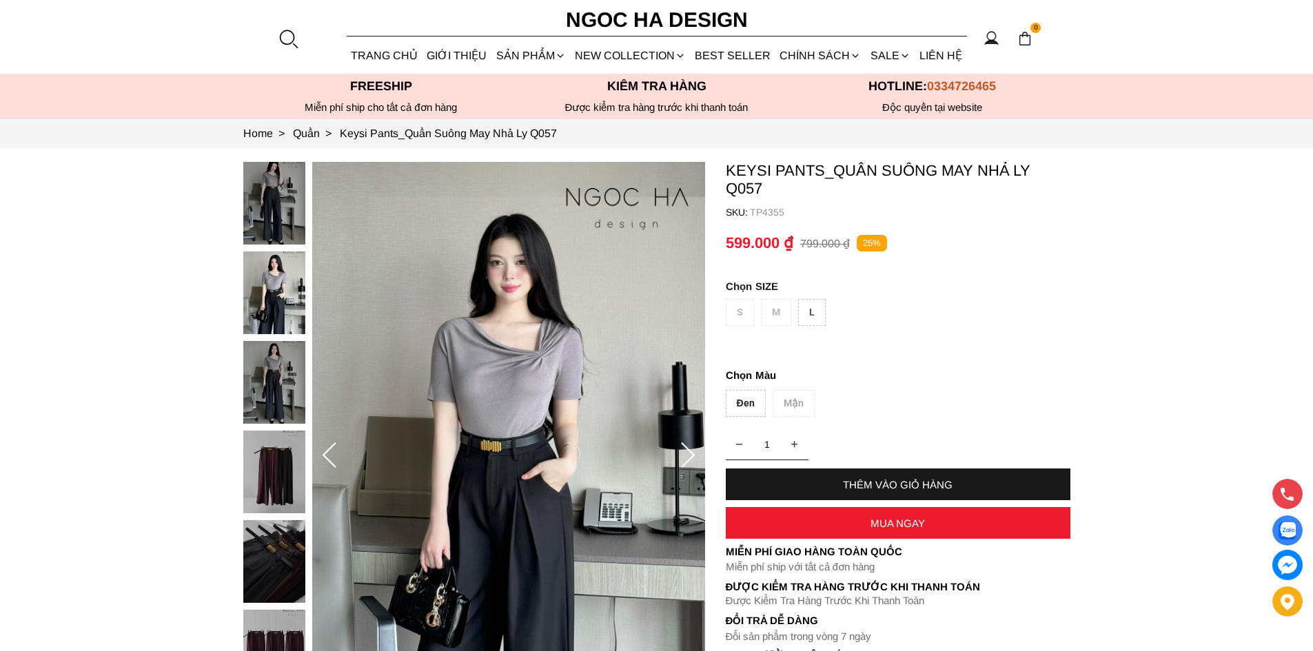
click at [264, 478] on img at bounding box center [274, 472] width 62 height 83
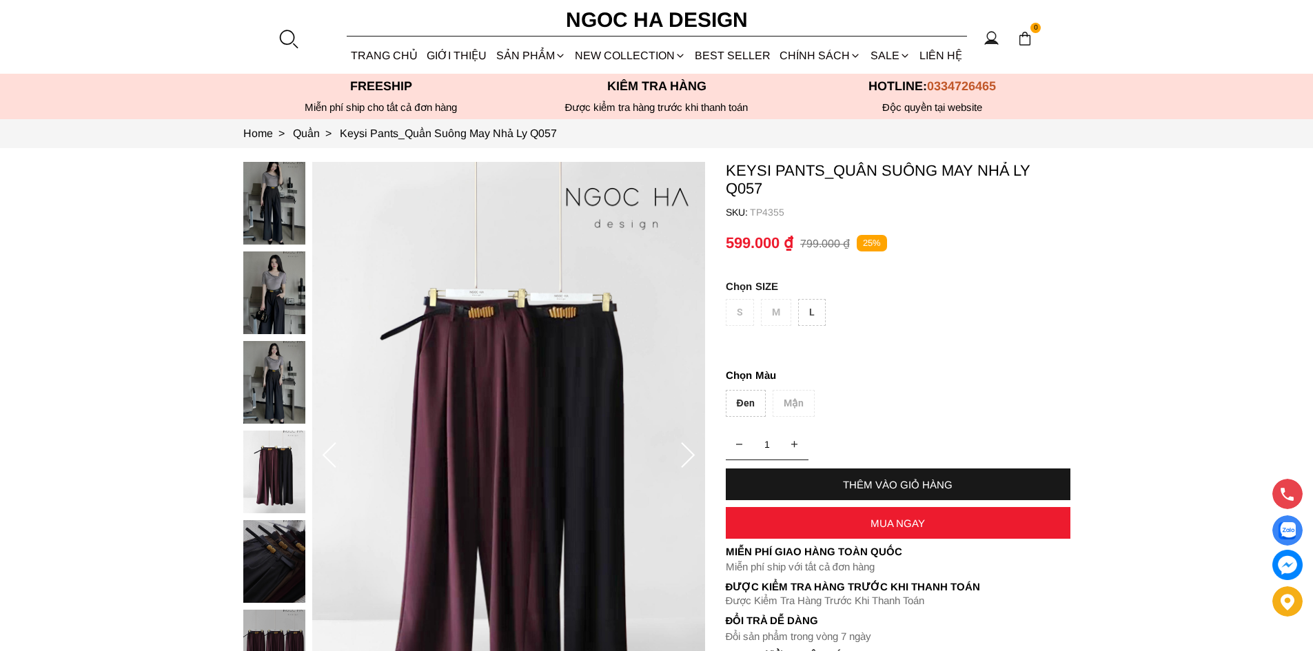
click at [271, 569] on img at bounding box center [274, 562] width 62 height 83
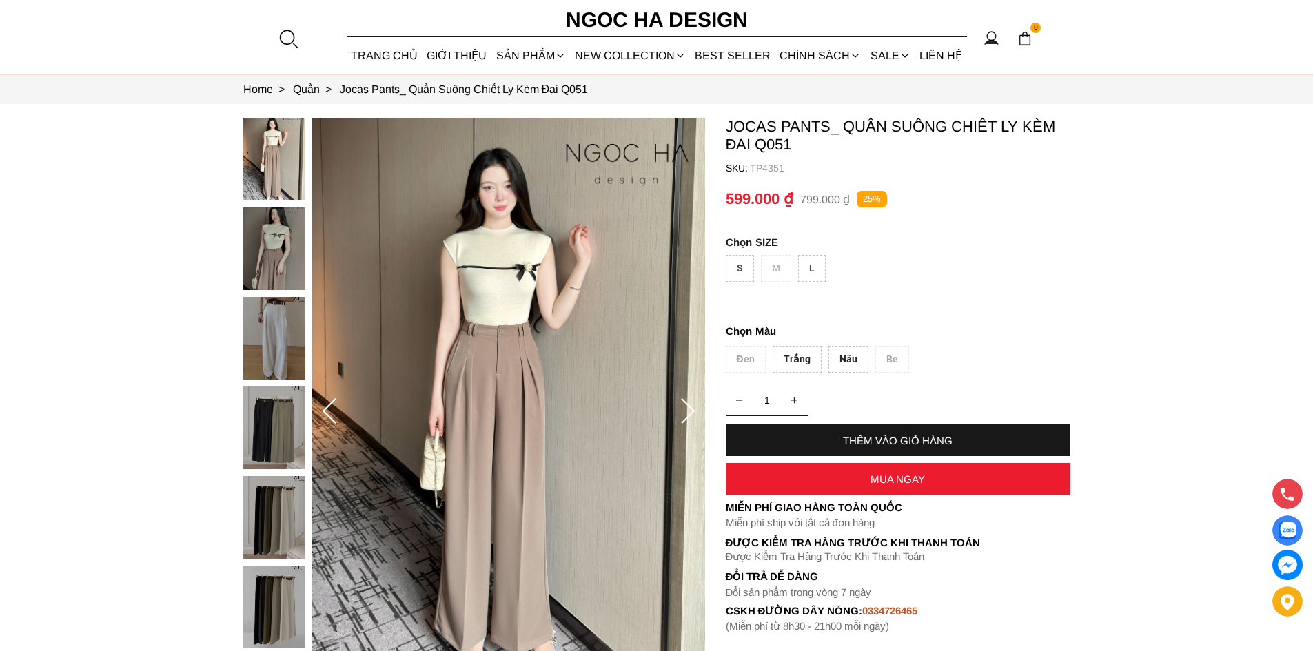
scroll to position [69, 0]
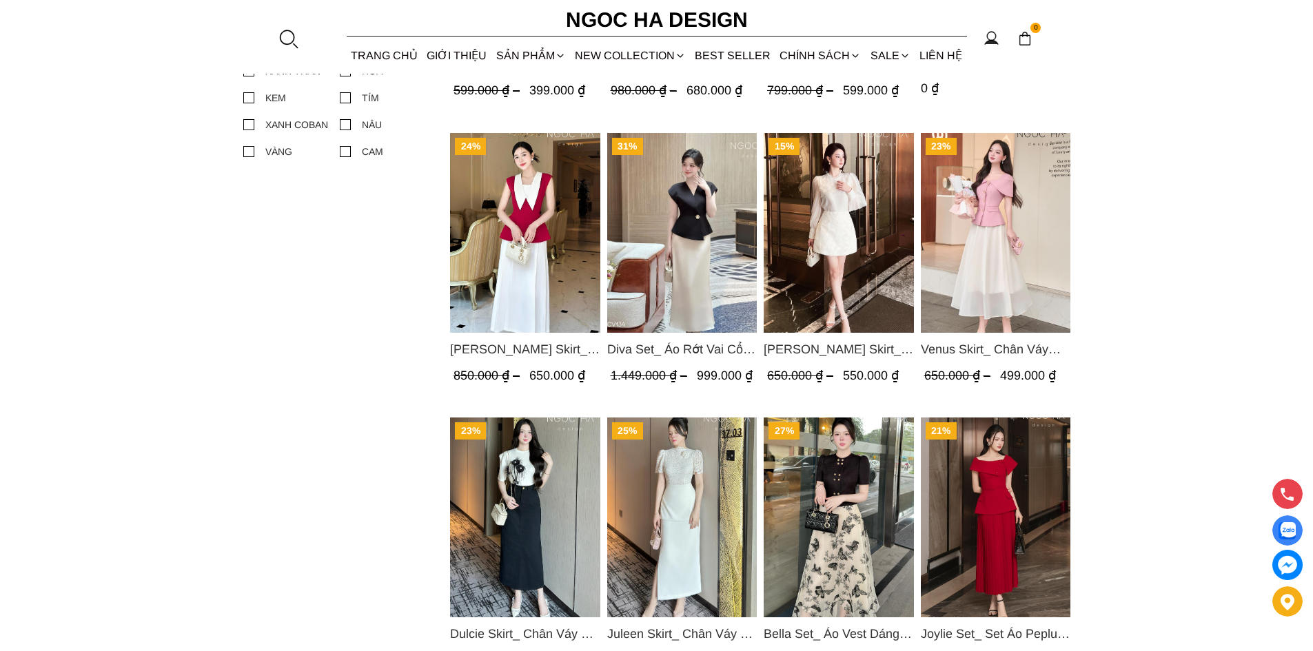
scroll to position [1034, 0]
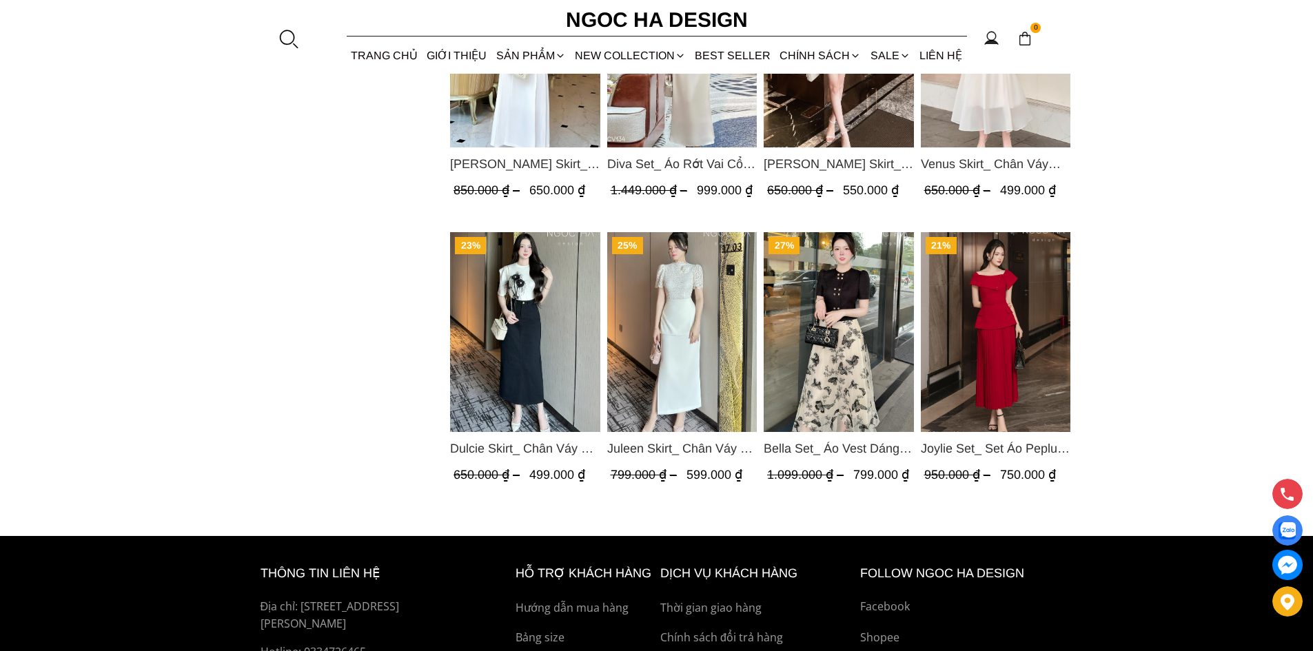
click at [542, 355] on img "Product image - Dulcie Skirt_ Chân Váy Bò Dáng Bút Chì A CV130" at bounding box center [525, 332] width 150 height 200
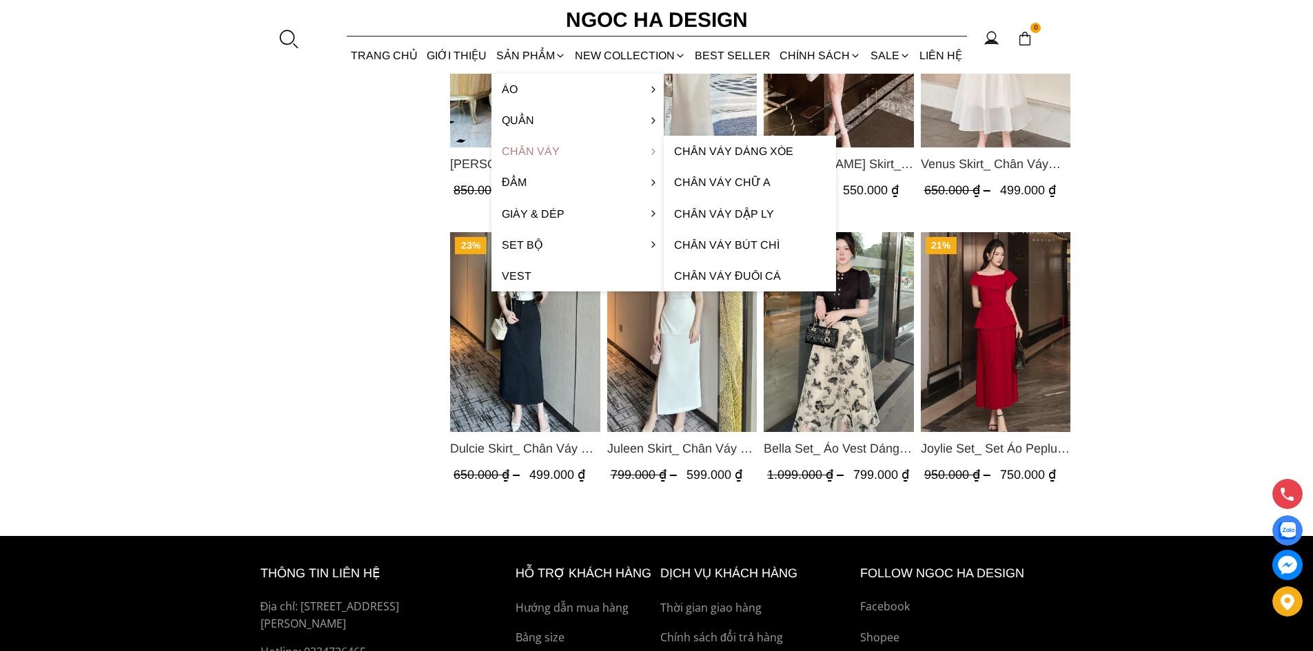
click at [542, 152] on link "Chân váy" at bounding box center [578, 151] width 172 height 31
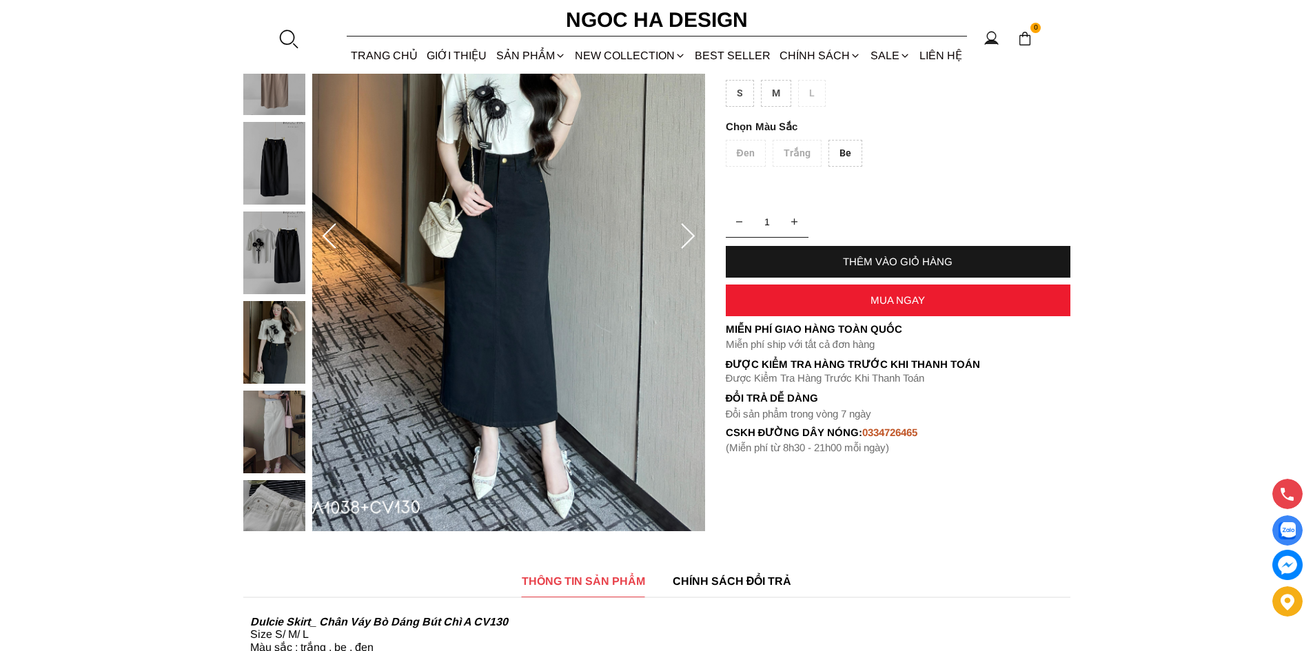
scroll to position [276, 0]
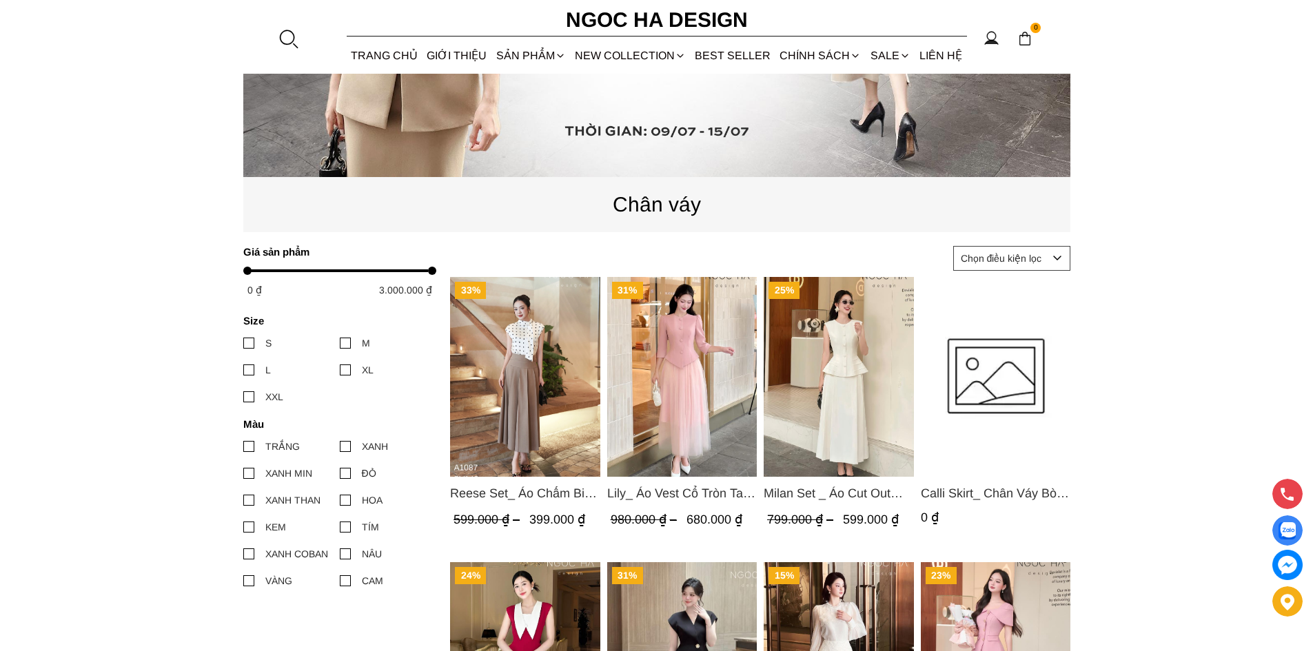
scroll to position [414, 0]
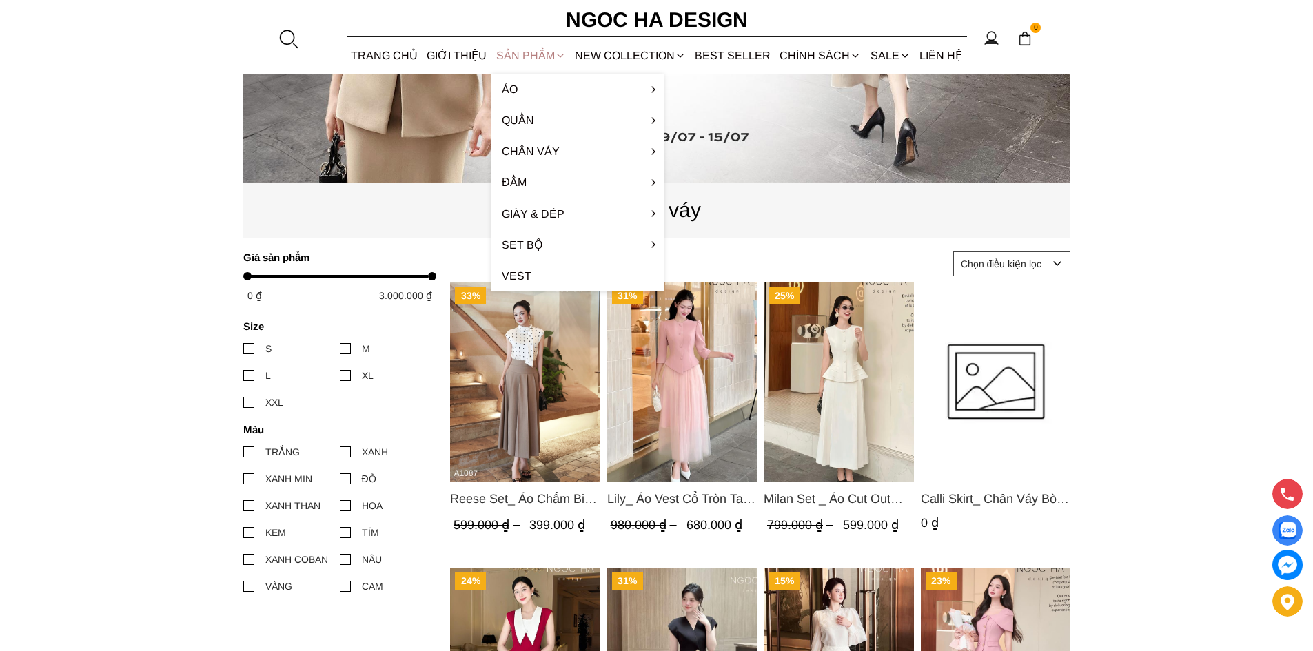
click at [528, 59] on div "SẢN PHẨM" at bounding box center [531, 55] width 79 height 37
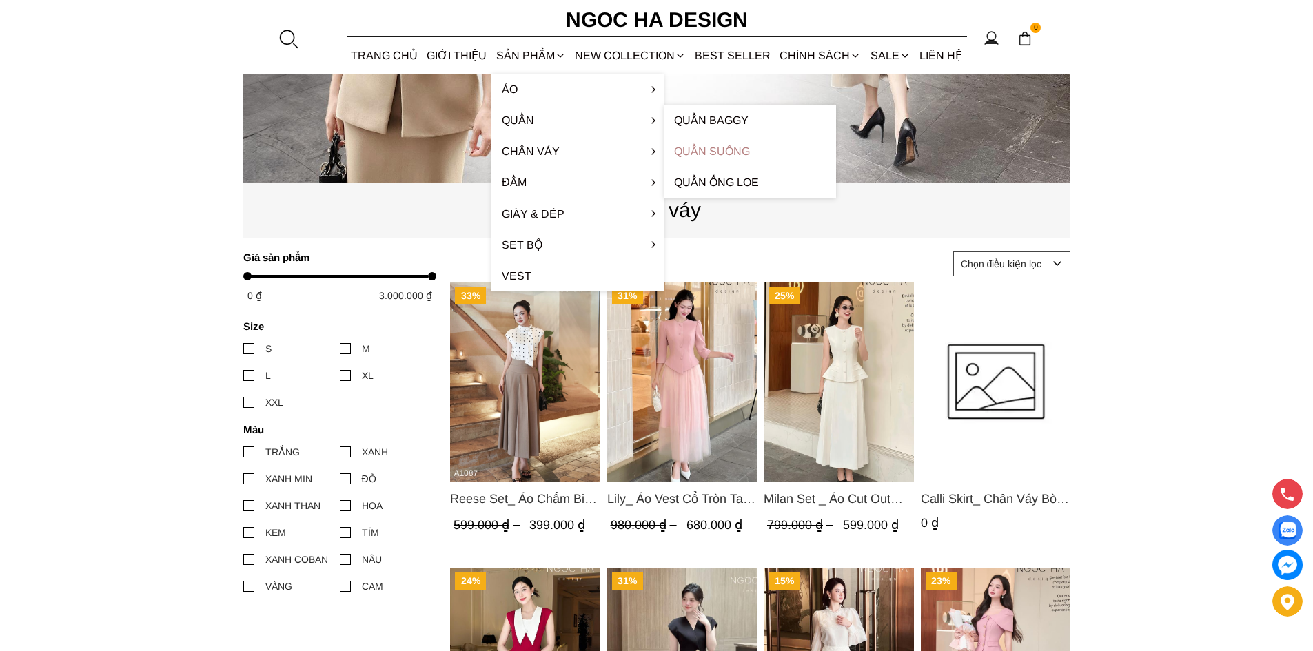
click at [698, 154] on link "Quần Suông" at bounding box center [750, 151] width 172 height 31
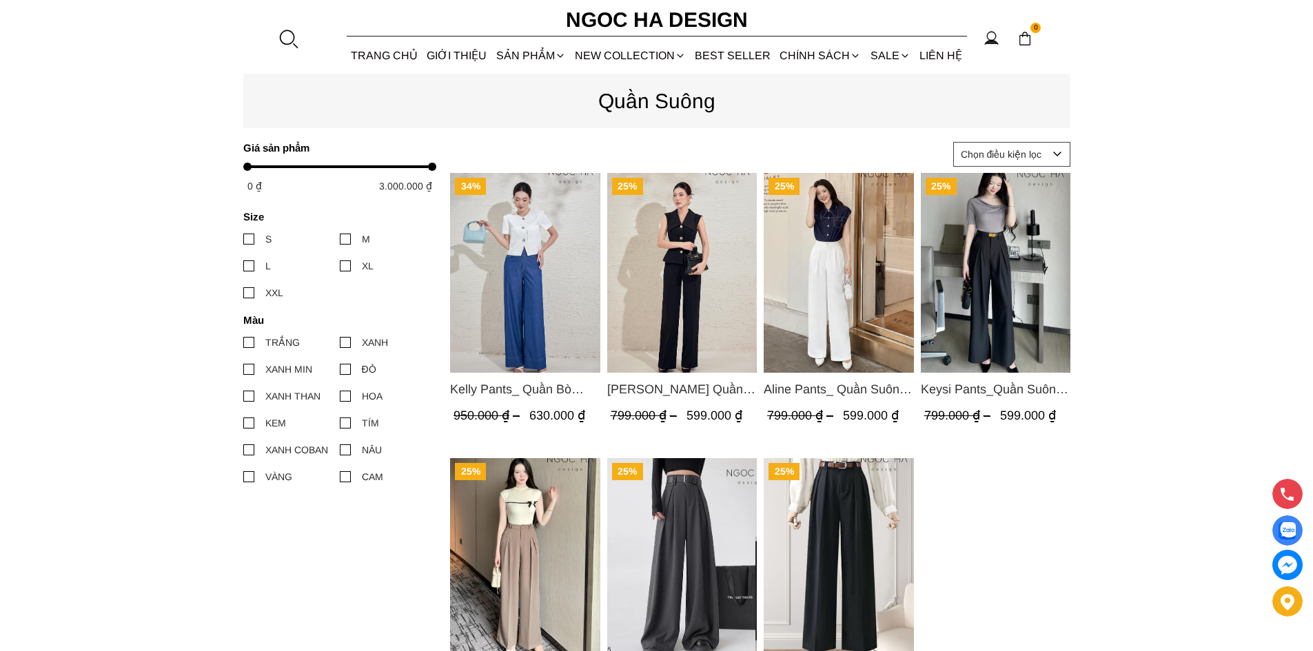
scroll to position [276, 0]
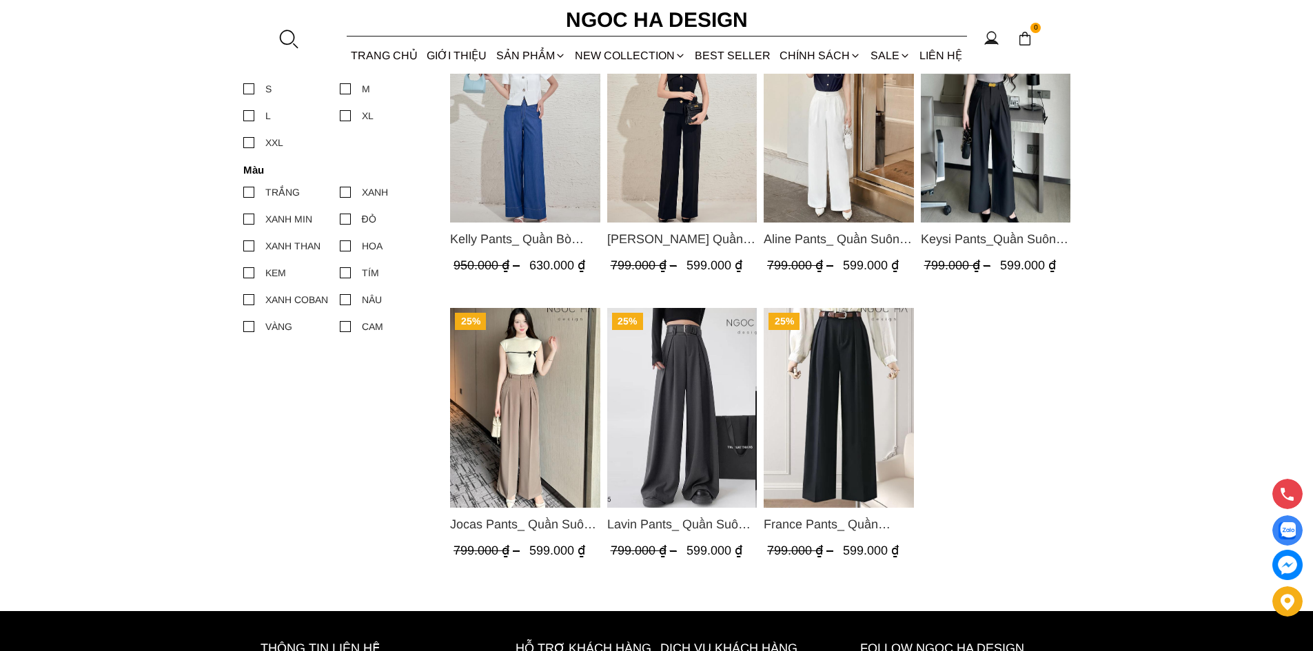
click at [978, 137] on img "Product image - Keysi Pants_Quần Suông May Nhả Ly Q057" at bounding box center [995, 123] width 150 height 200
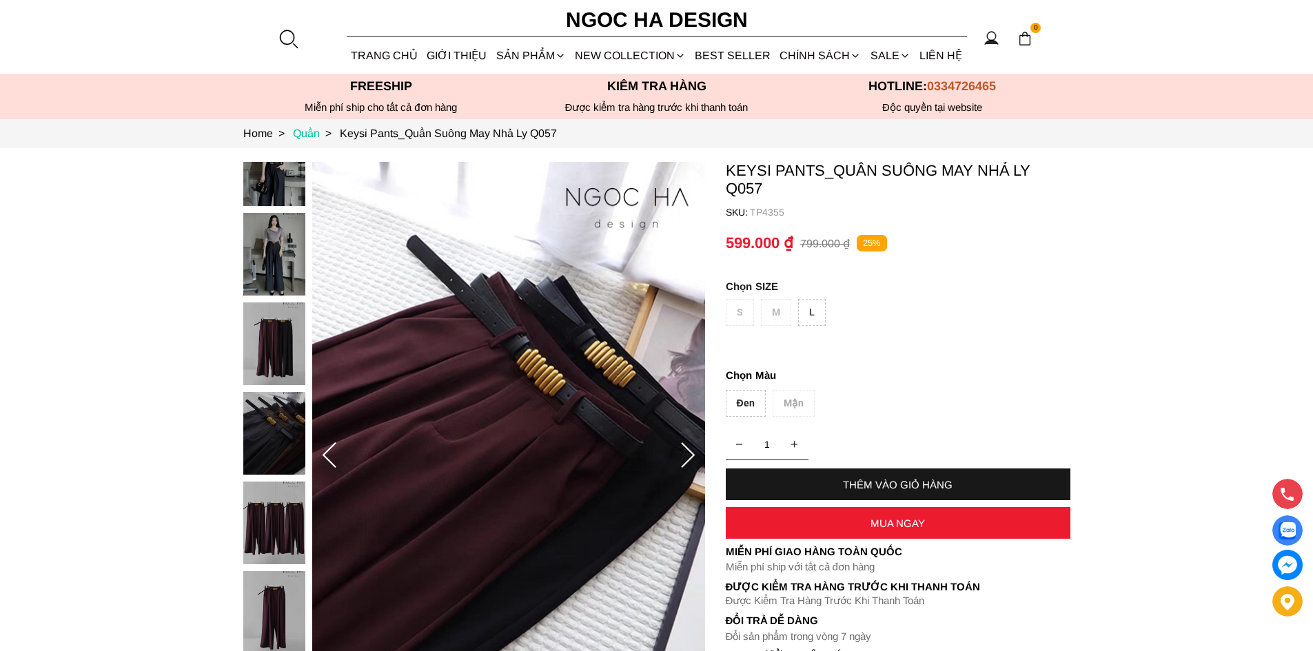
click at [313, 128] on link "Quần >" at bounding box center [316, 134] width 47 height 12
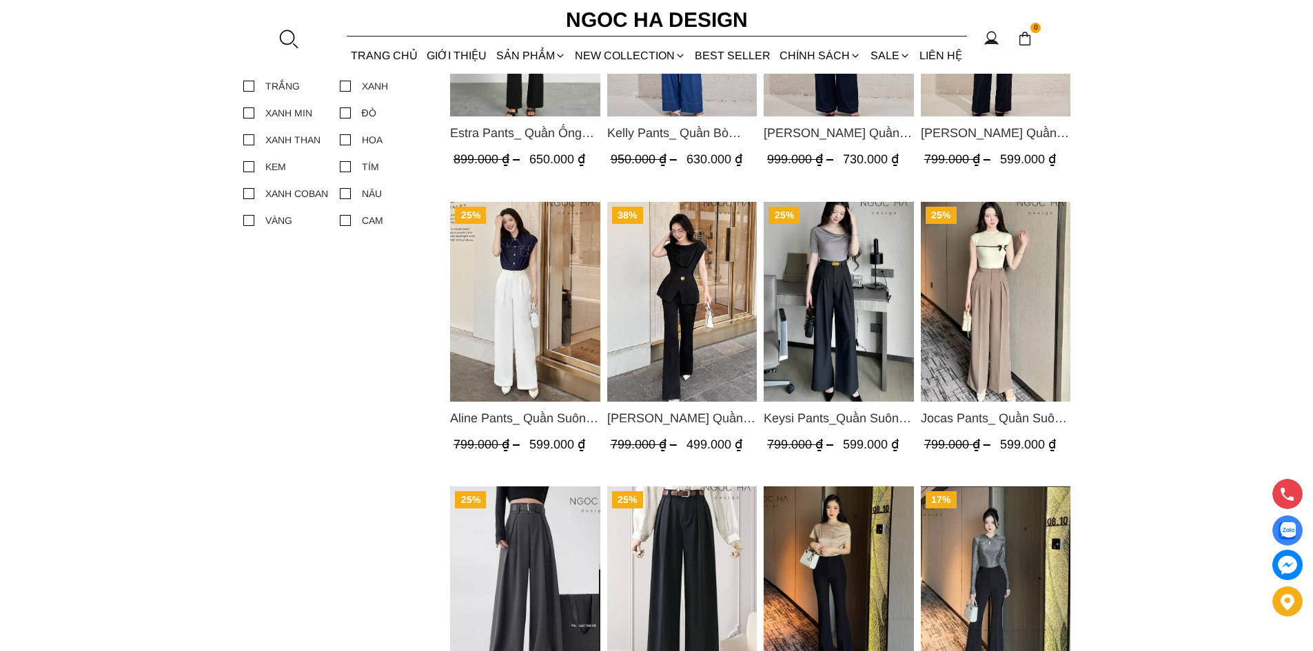
scroll to position [552, 0]
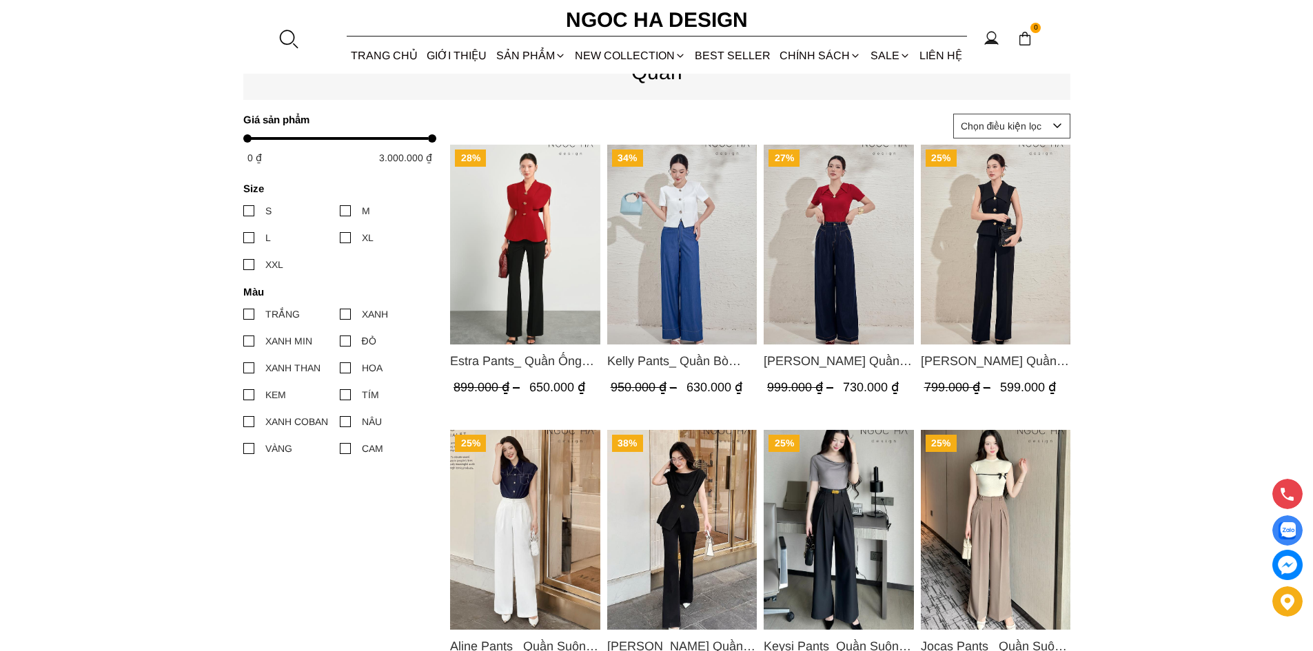
click at [973, 261] on img "Product image - Lara Pants_ Quần Suông Trắng Q059" at bounding box center [995, 245] width 150 height 200
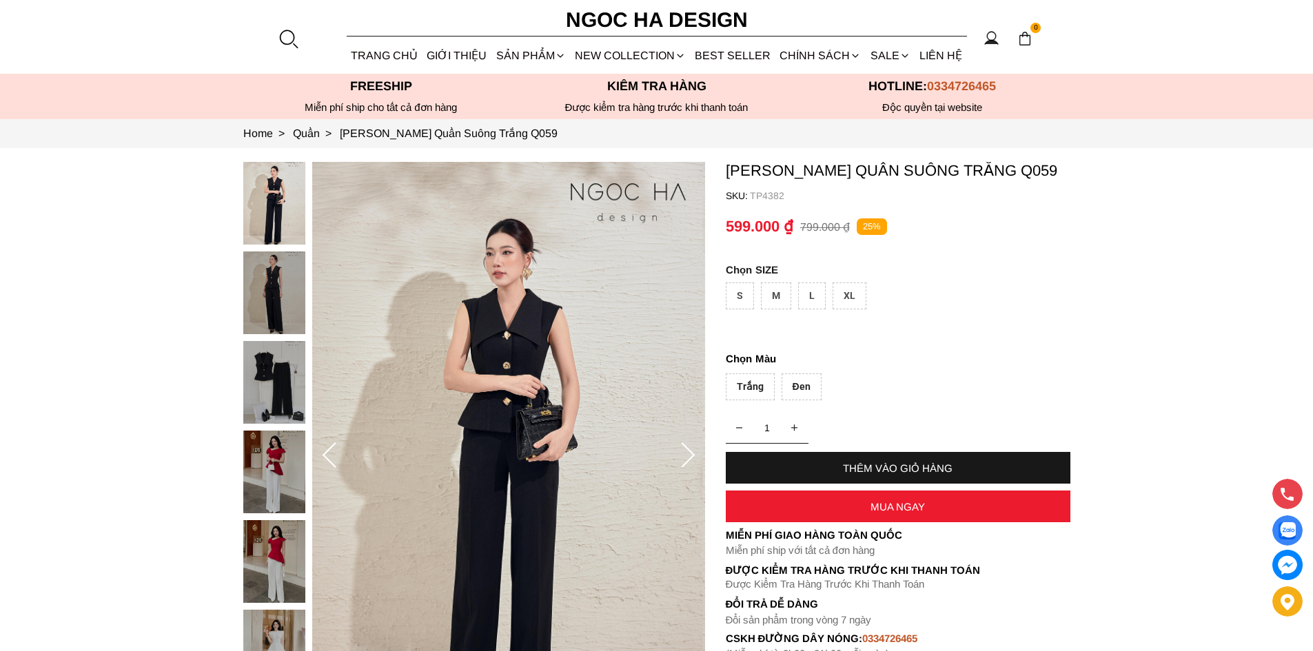
click at [798, 384] on div "Đen" at bounding box center [802, 387] width 40 height 27
click at [282, 384] on img at bounding box center [274, 382] width 62 height 83
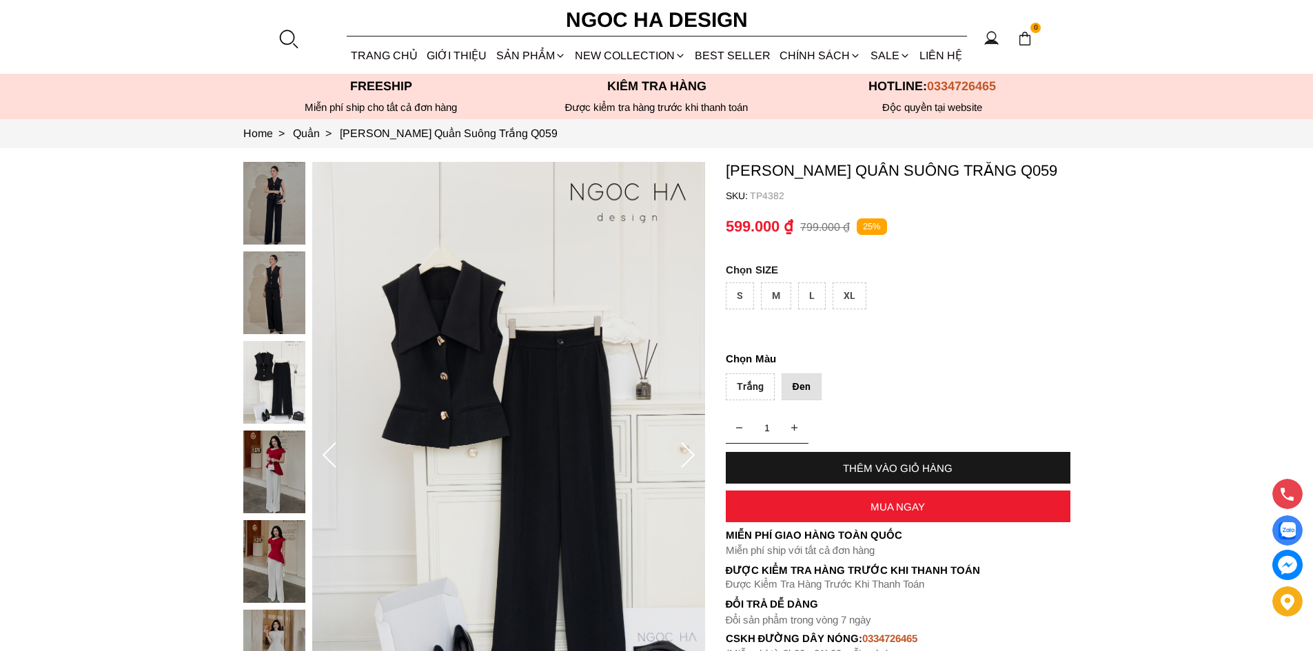
click at [542, 421] on img at bounding box center [508, 456] width 393 height 589
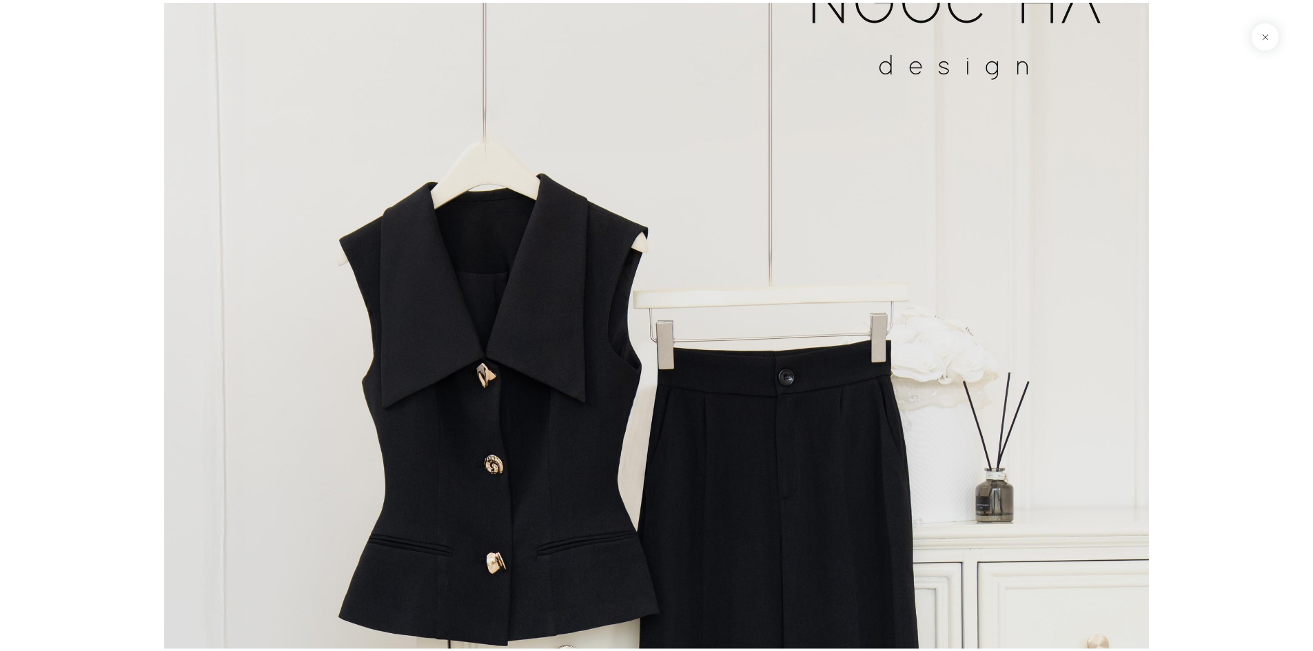
scroll to position [3044, 0]
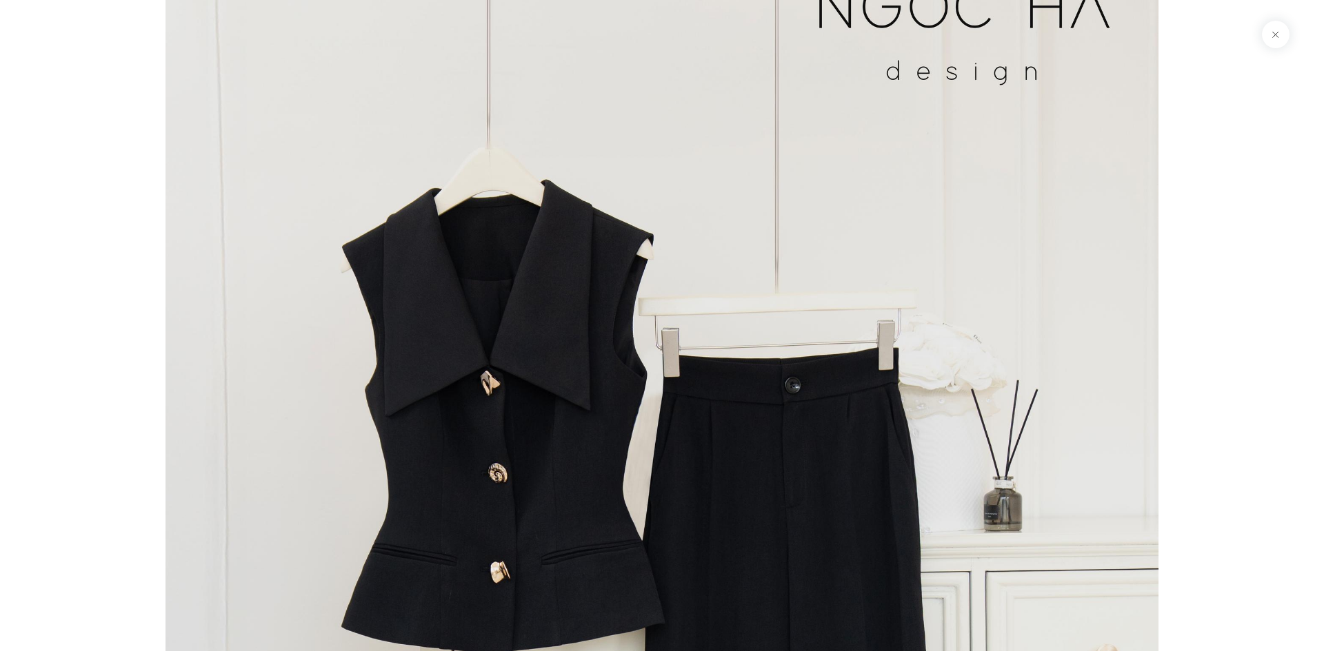
click at [1267, 37] on button at bounding box center [1276, 35] width 28 height 28
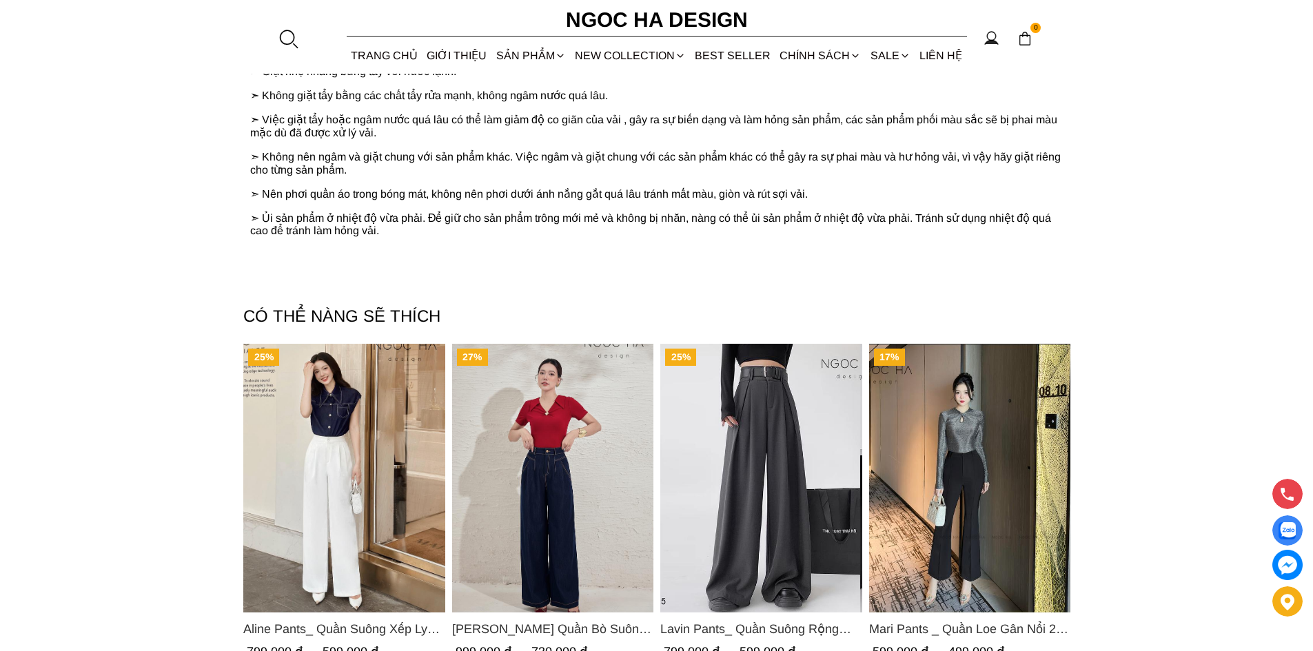
scroll to position [1999, 0]
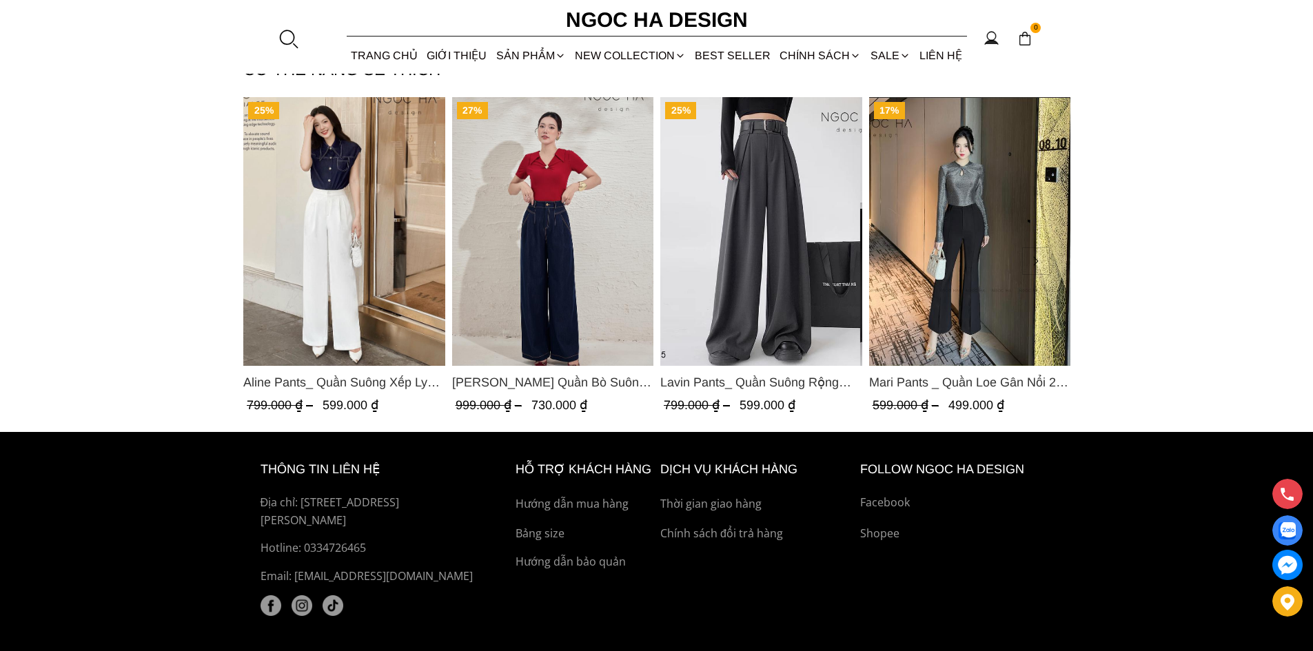
click at [362, 285] on img "Product image - Aline Pants_ Quần Suông Xếp Ly Mềm Q063" at bounding box center [344, 231] width 202 height 269
